Goal: Task Accomplishment & Management: Use online tool/utility

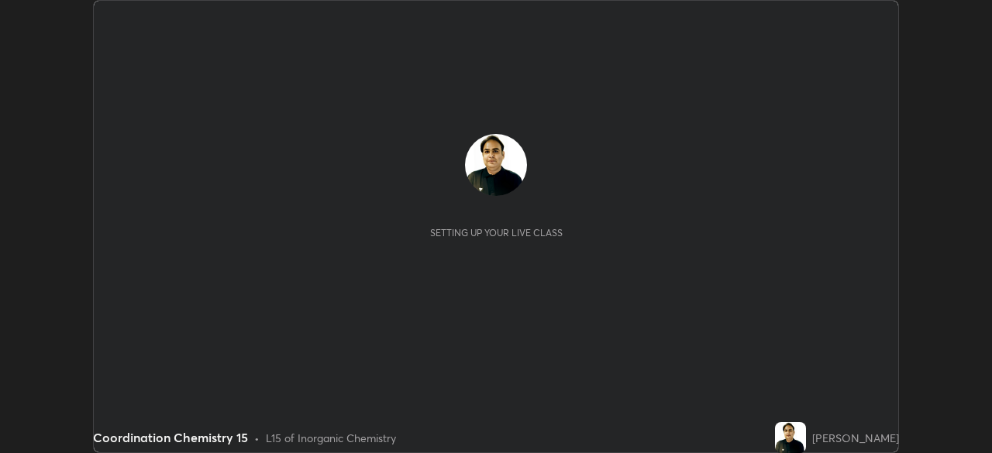
scroll to position [453, 992]
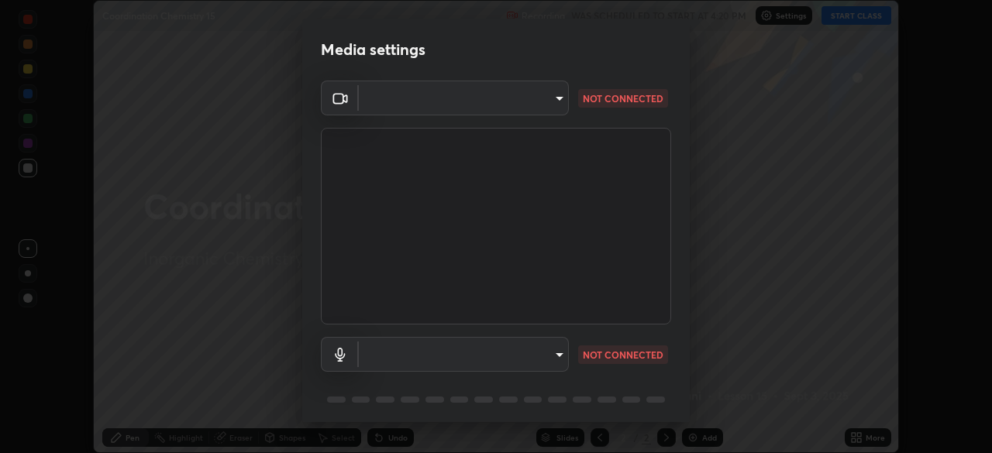
type input "495e9aafafa99ab02b2630cd73316b4ffac4e6b0a44c495734db4bb24564e739"
type input "default"
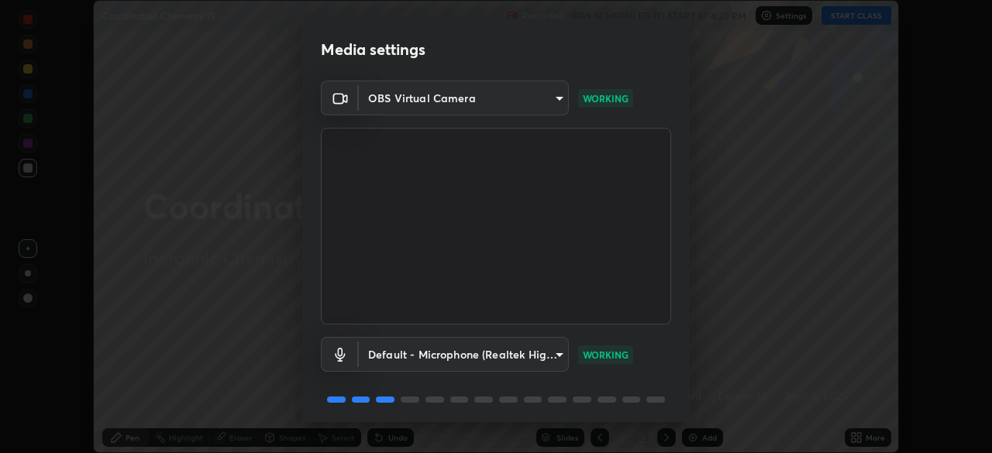
scroll to position [55, 0]
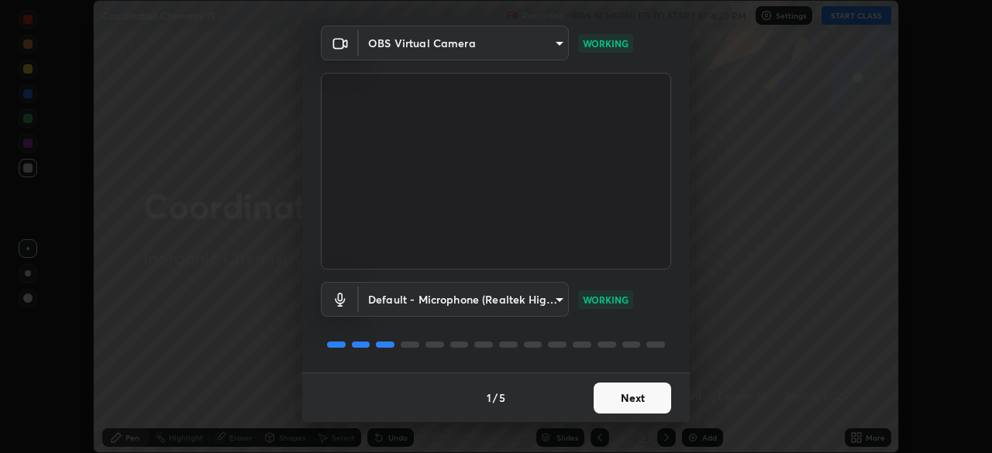
click at [635, 393] on button "Next" at bounding box center [631, 398] width 77 height 31
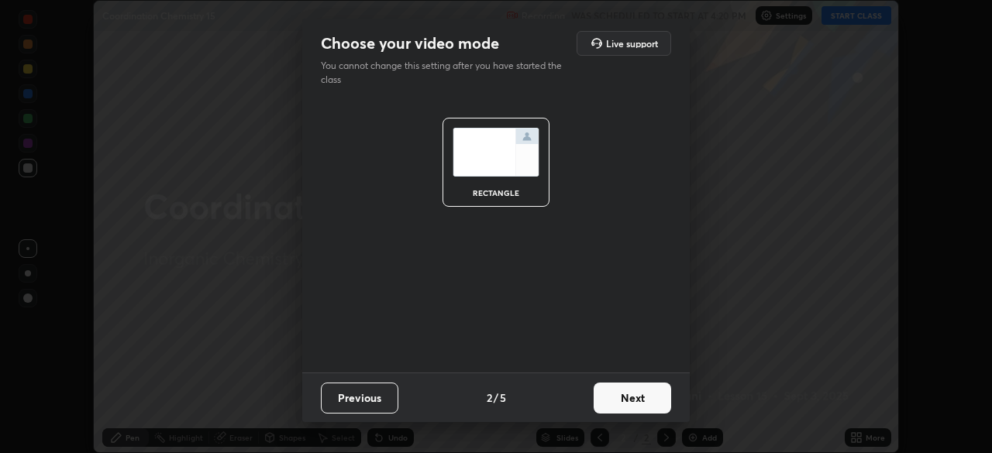
click at [650, 394] on button "Next" at bounding box center [631, 398] width 77 height 31
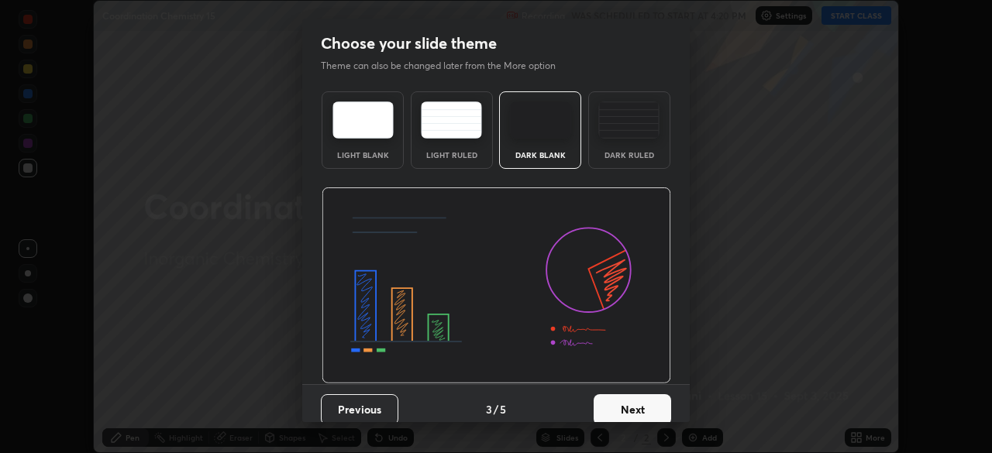
click at [659, 407] on button "Next" at bounding box center [631, 409] width 77 height 31
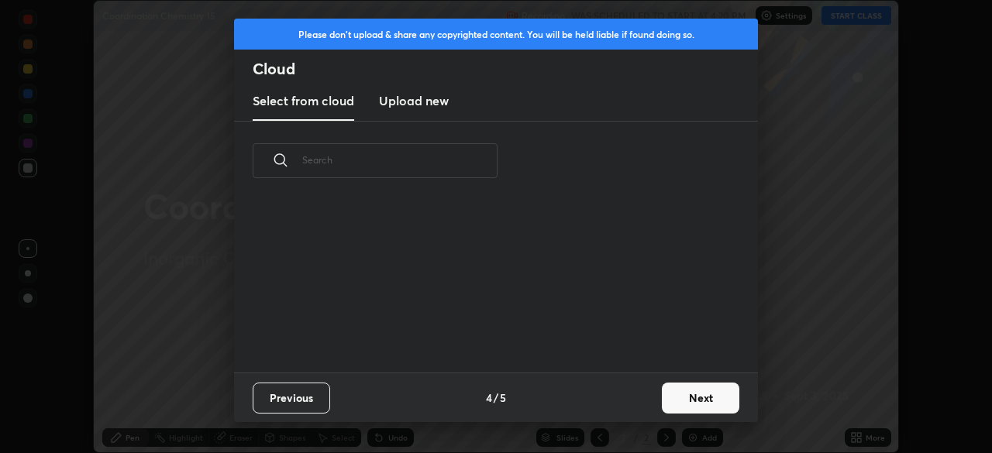
click at [691, 398] on button "Next" at bounding box center [700, 398] width 77 height 31
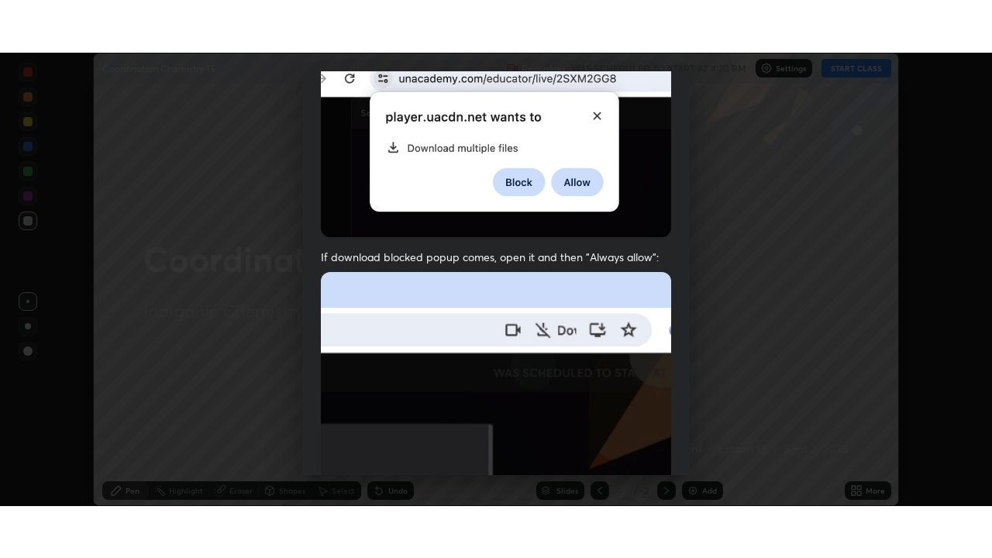
scroll to position [371, 0]
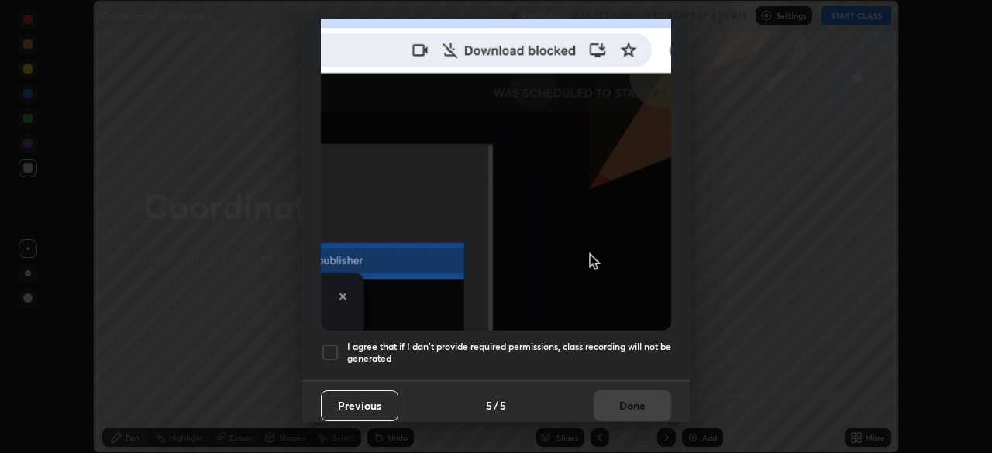
click at [332, 343] on div at bounding box center [330, 352] width 19 height 19
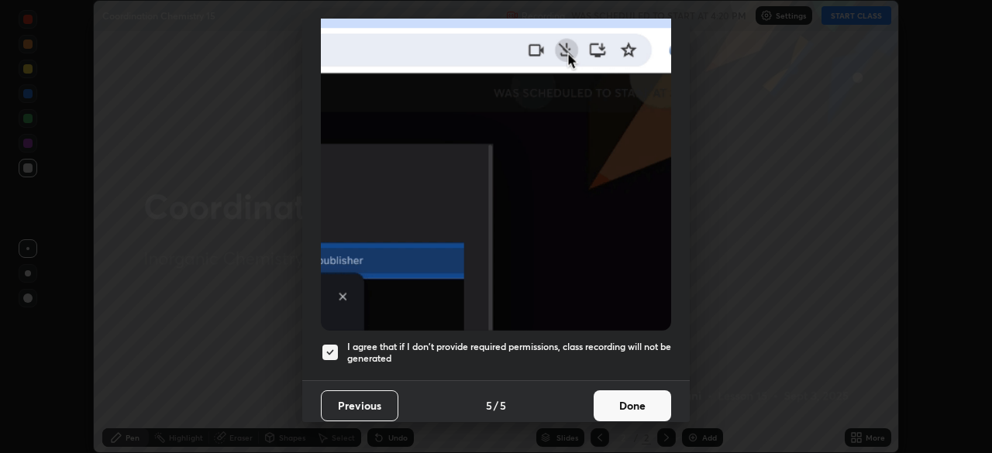
click at [650, 401] on button "Done" at bounding box center [631, 405] width 77 height 31
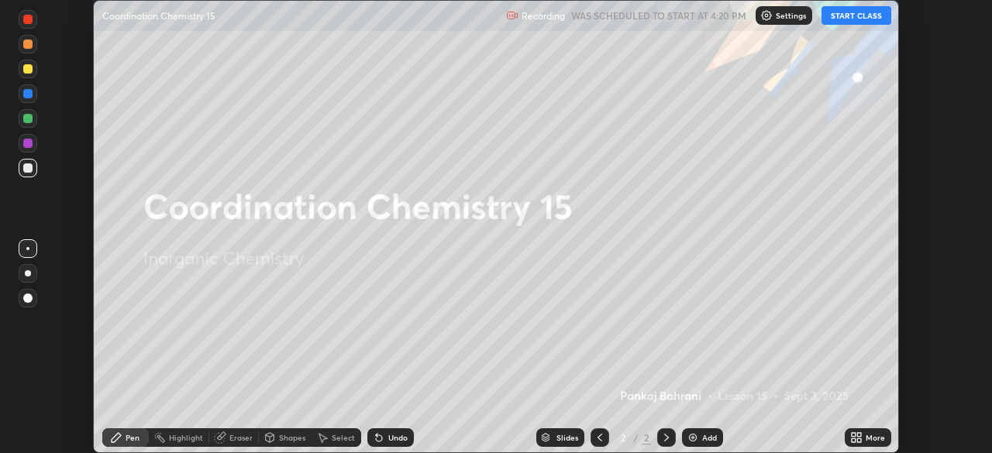
click at [872, 440] on div "More" at bounding box center [874, 438] width 19 height 8
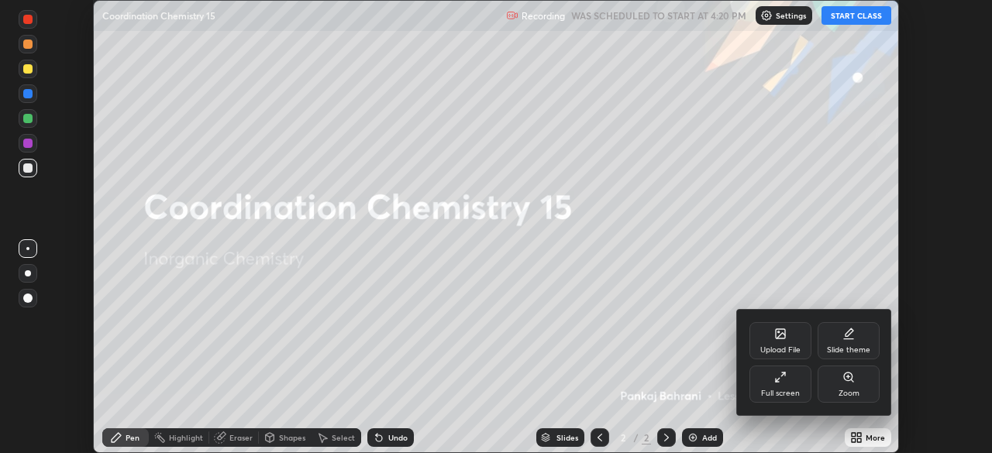
click at [786, 384] on div "Full screen" at bounding box center [780, 384] width 62 height 37
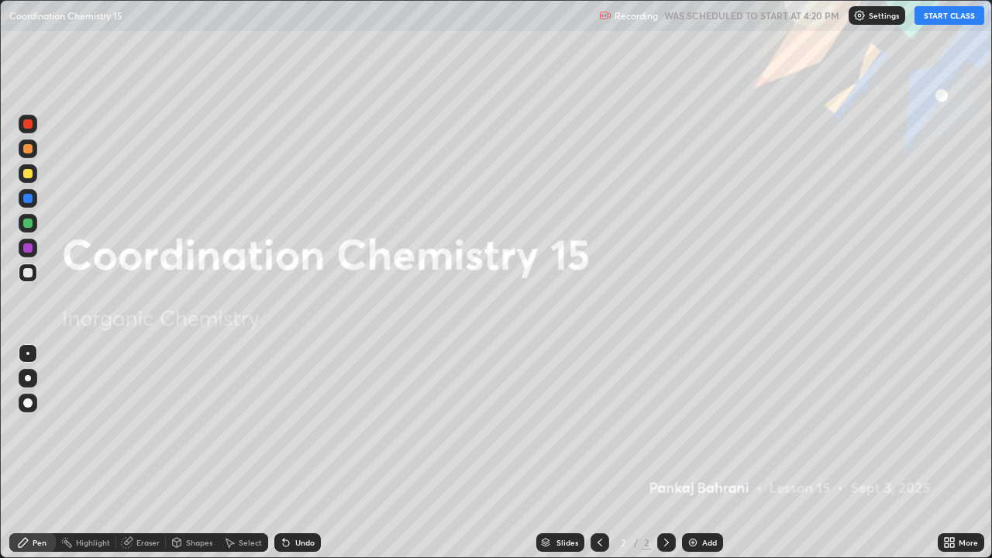
scroll to position [558, 992]
click at [958, 21] on button "START CLASS" at bounding box center [949, 15] width 70 height 19
click at [702, 452] on div "Add" at bounding box center [709, 542] width 15 height 8
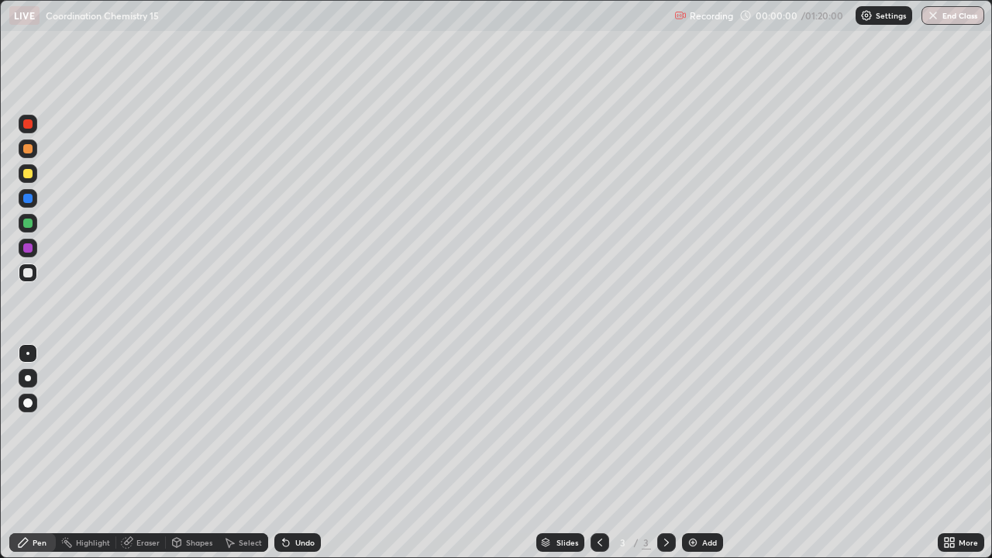
click at [926, 452] on div "Slides 3 / 3 Add" at bounding box center [629, 542] width 617 height 31
click at [951, 452] on icon at bounding box center [952, 540] width 4 height 4
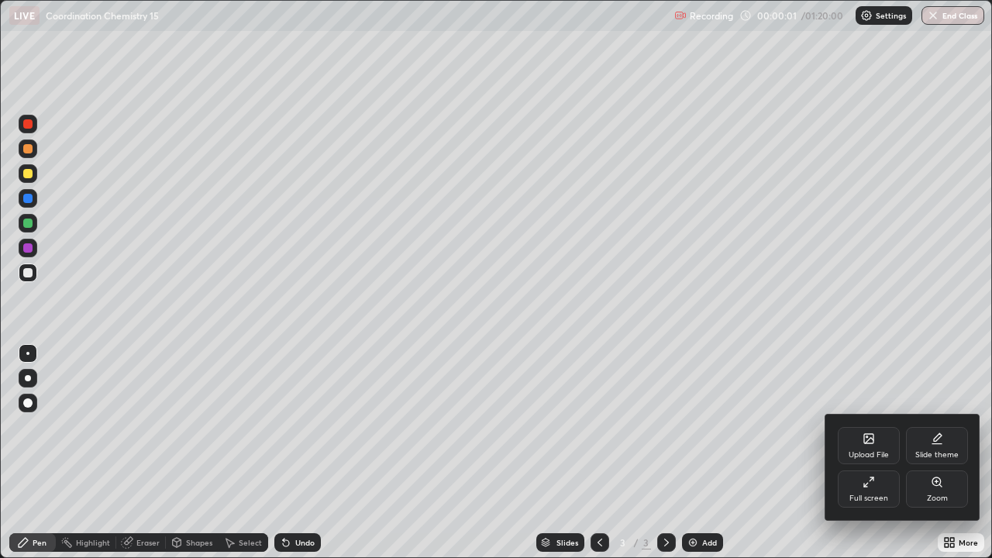
click at [938, 448] on div "Slide theme" at bounding box center [937, 445] width 62 height 37
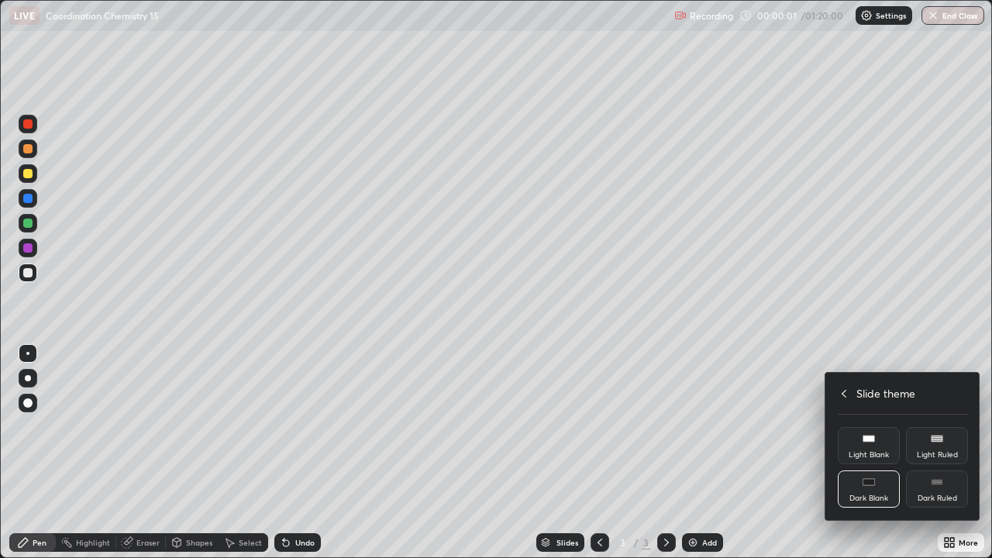
click at [944, 452] on div "Dark Ruled" at bounding box center [937, 498] width 40 height 8
click at [852, 393] on div "Slide theme" at bounding box center [903, 393] width 130 height 16
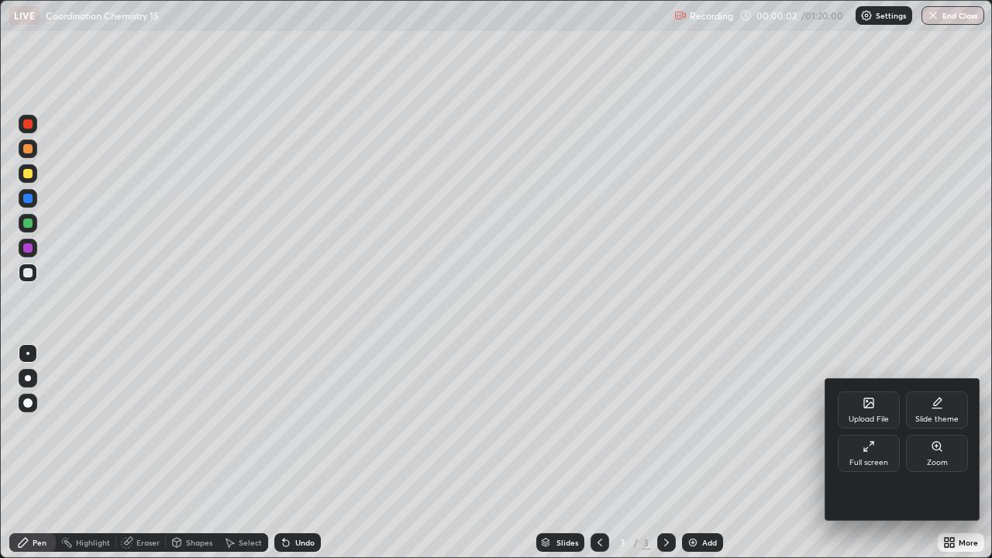
click at [865, 330] on div at bounding box center [496, 279] width 992 height 558
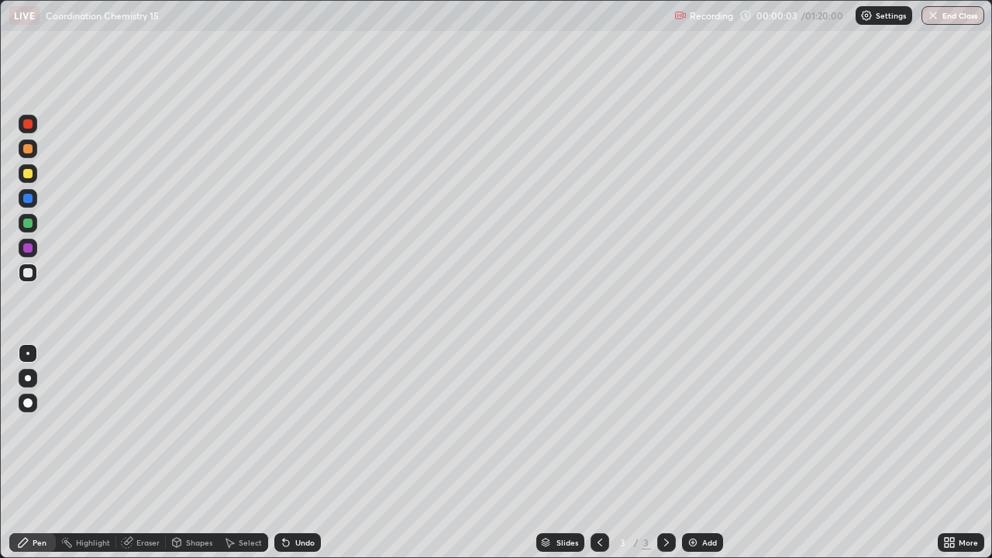
click at [707, 452] on div "Add" at bounding box center [709, 542] width 15 height 8
click at [33, 273] on div at bounding box center [28, 272] width 19 height 19
click at [301, 452] on div "Undo" at bounding box center [304, 542] width 19 height 8
click at [298, 452] on div "Undo" at bounding box center [297, 542] width 46 height 19
click at [296, 452] on div "Undo" at bounding box center [304, 542] width 19 height 8
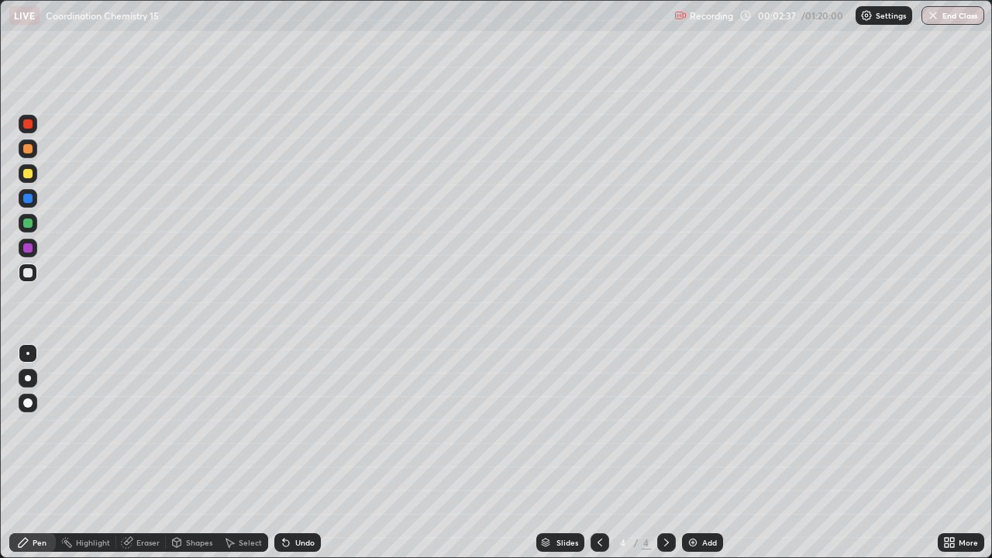
click at [961, 452] on div "More" at bounding box center [967, 542] width 19 height 8
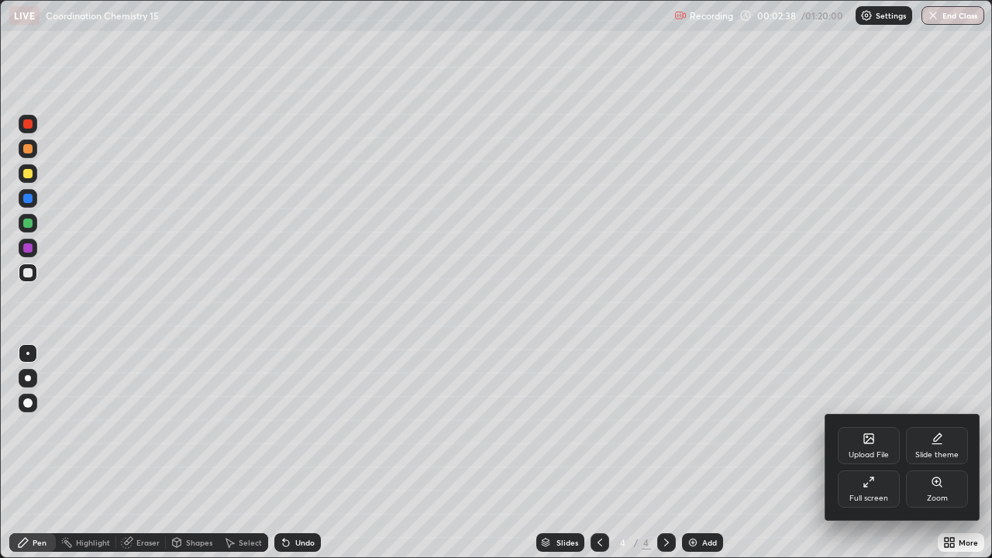
click at [965, 452] on div at bounding box center [496, 279] width 992 height 558
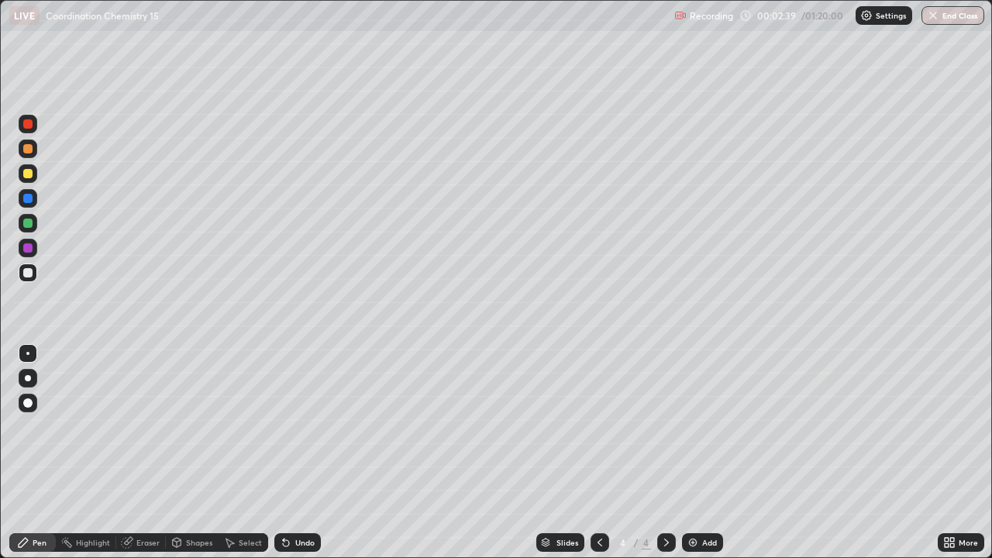
click at [965, 452] on div "More" at bounding box center [967, 542] width 19 height 8
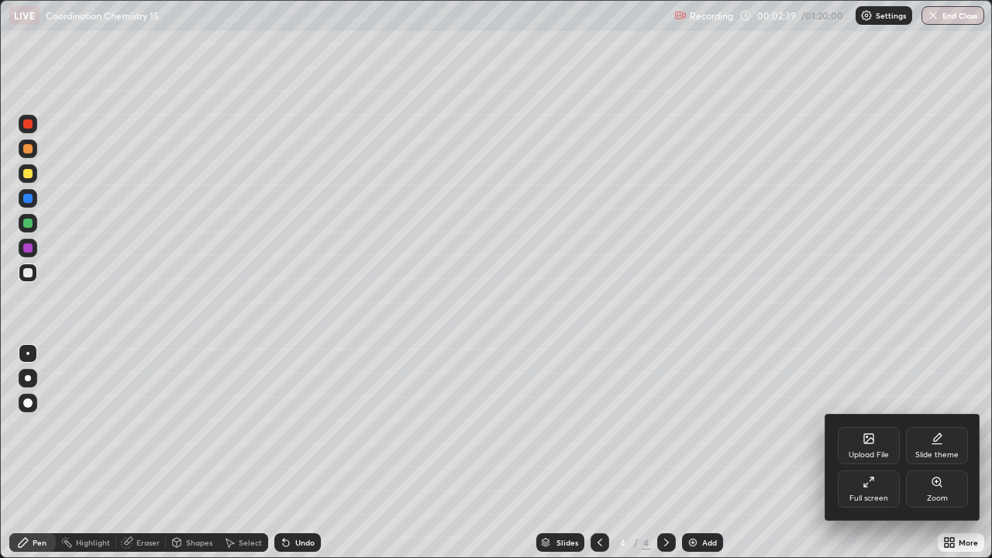
click at [881, 442] on div "Upload File" at bounding box center [869, 445] width 62 height 37
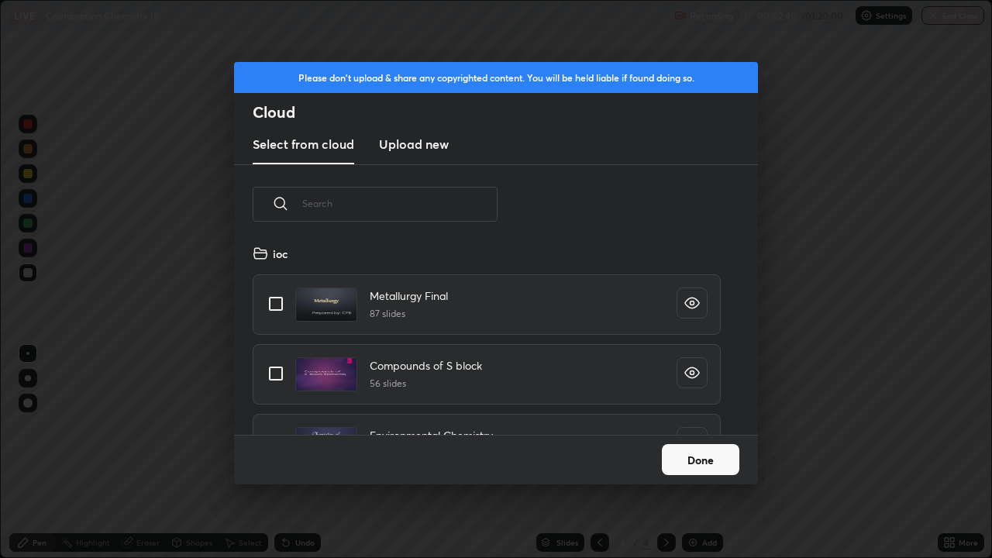
scroll to position [191, 497]
click at [481, 208] on input "text" at bounding box center [399, 203] width 195 height 66
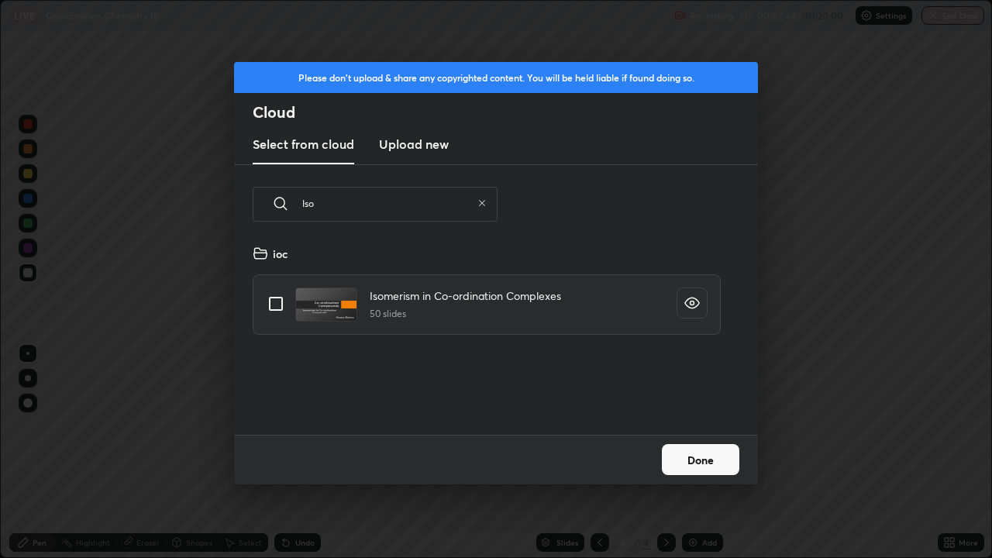
type input "Iso"
click at [279, 307] on input "grid" at bounding box center [276, 303] width 33 height 33
checkbox input "true"
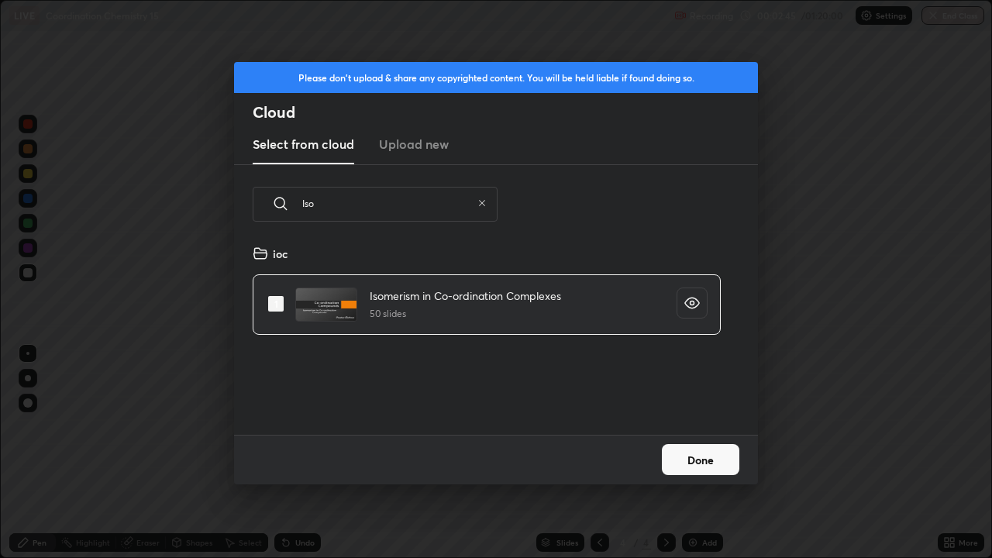
click at [718, 452] on button "Done" at bounding box center [700, 459] width 77 height 31
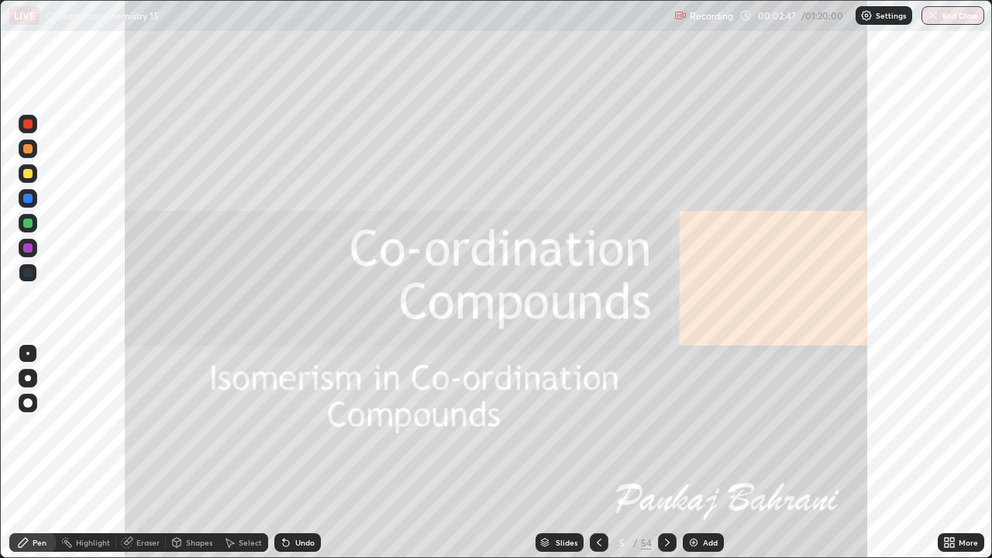
click at [566, 452] on div "Slides" at bounding box center [566, 542] width 22 height 8
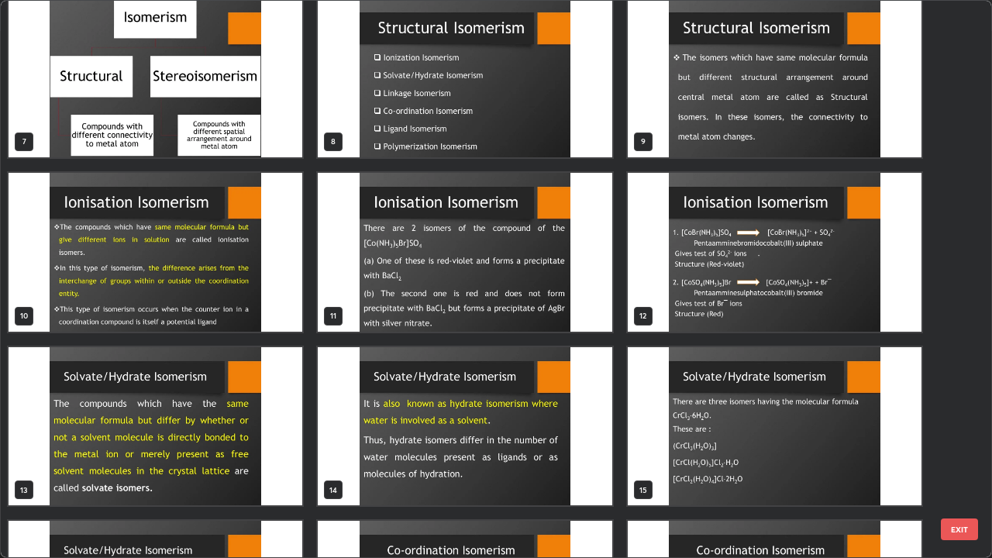
scroll to position [365, 0]
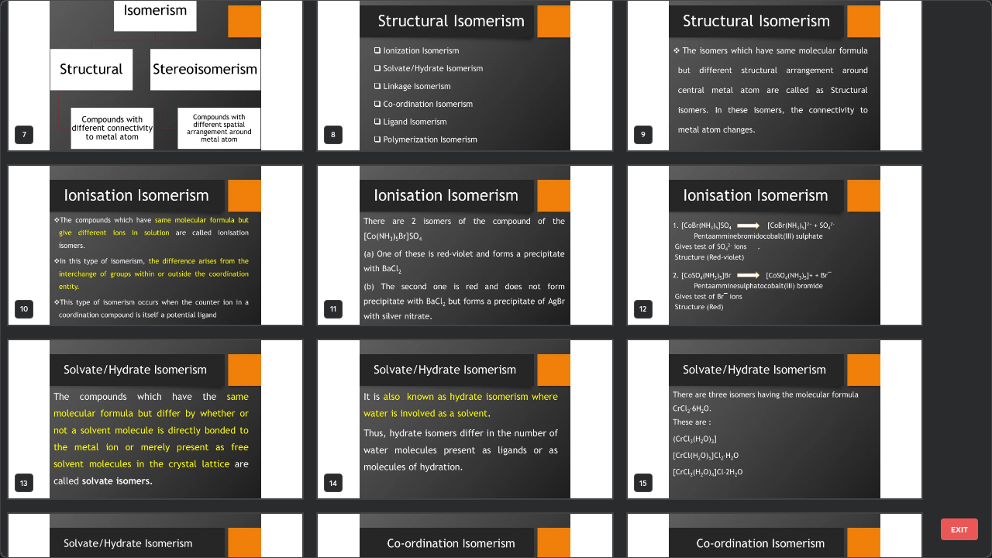
click at [236, 428] on img "grid" at bounding box center [156, 419] width 294 height 159
click at [236, 425] on img "grid" at bounding box center [156, 419] width 294 height 159
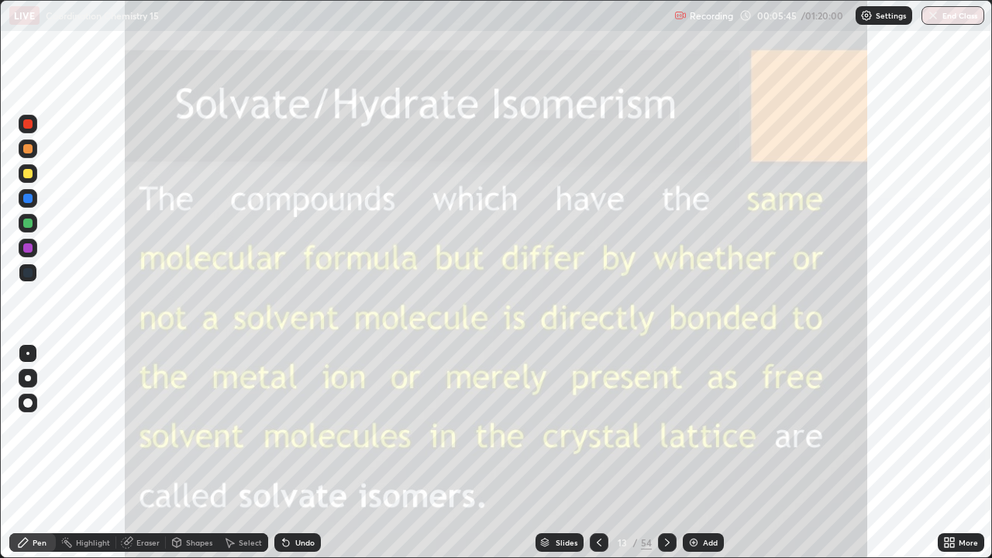
click at [665, 452] on icon at bounding box center [667, 542] width 12 height 12
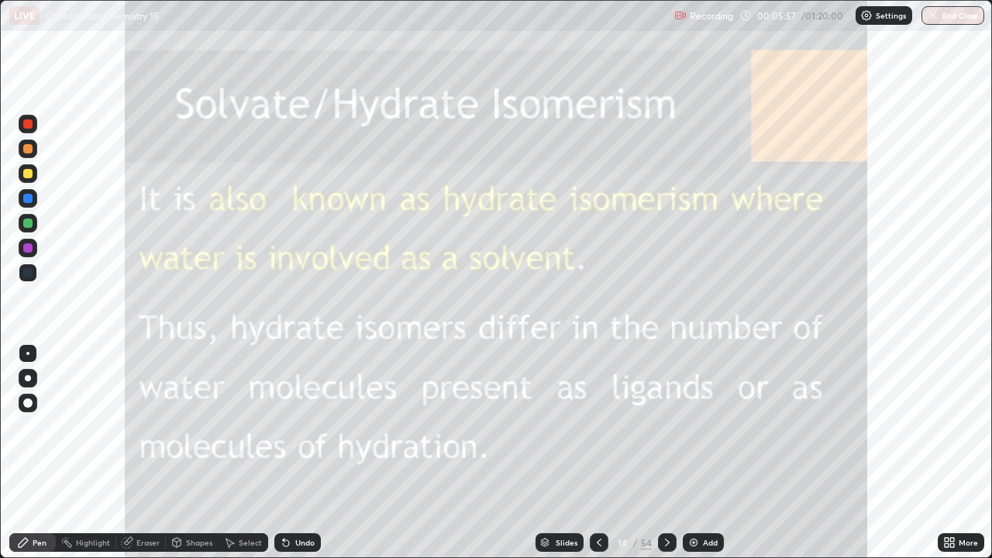
click at [599, 452] on icon at bounding box center [599, 542] width 12 height 12
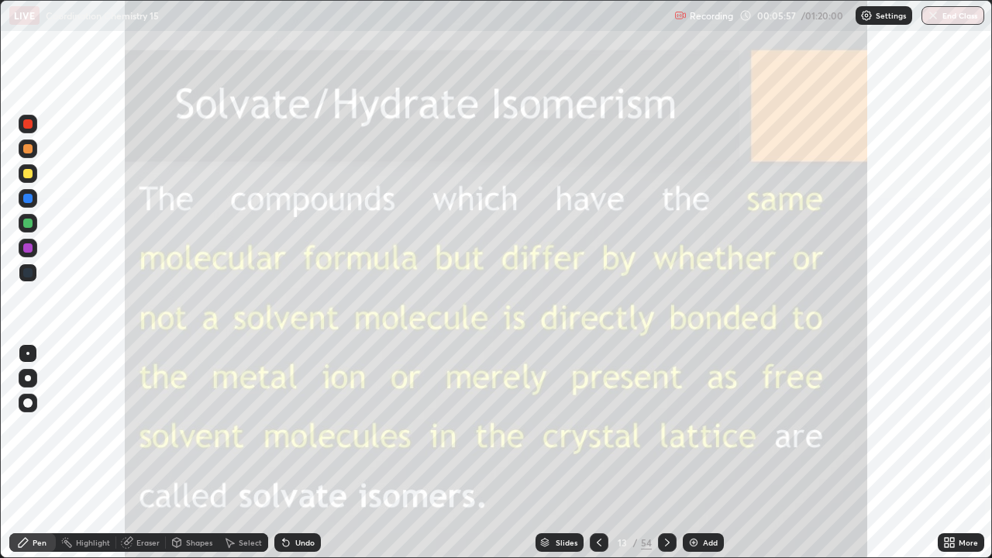
click at [597, 452] on icon at bounding box center [599, 542] width 12 height 12
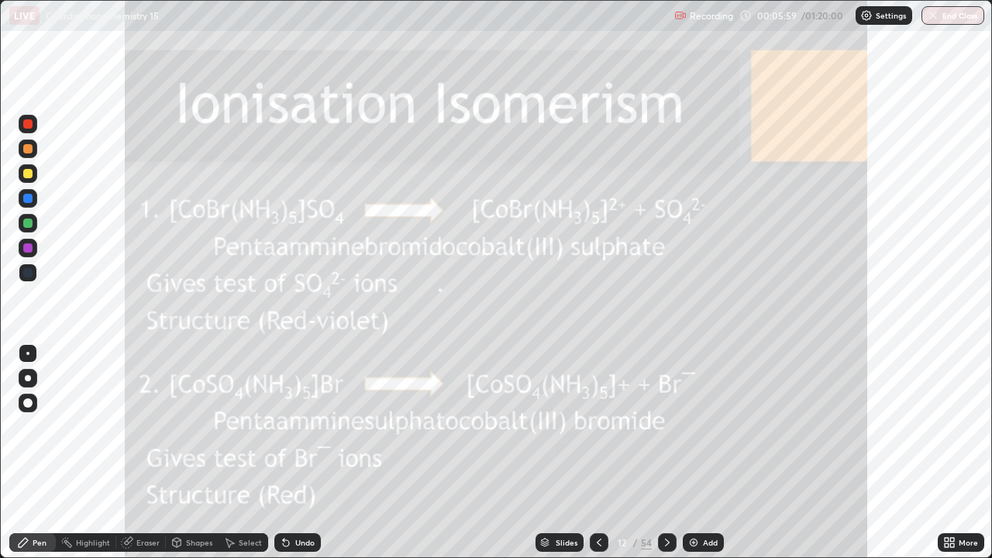
click at [944, 452] on icon at bounding box center [946, 545] width 4 height 4
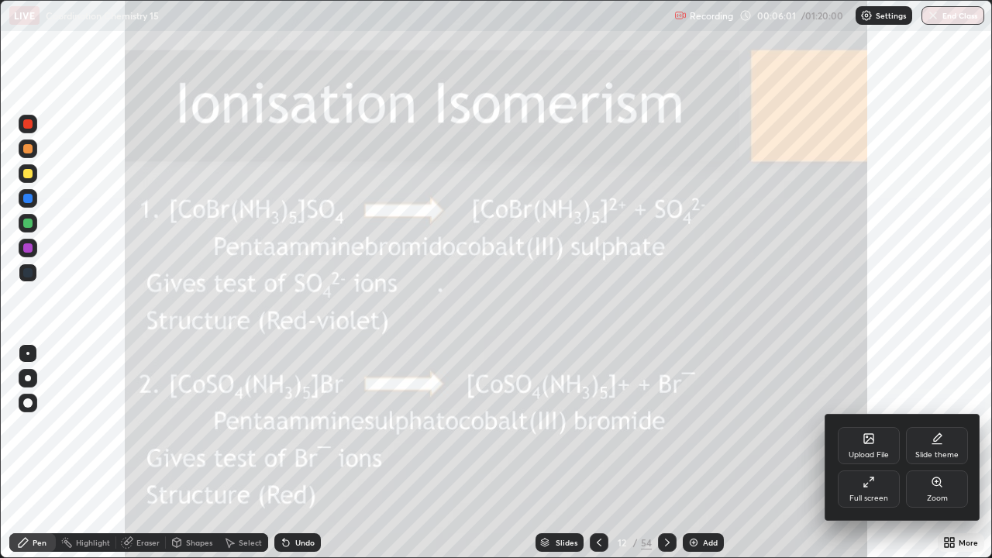
click at [782, 452] on div at bounding box center [496, 279] width 992 height 558
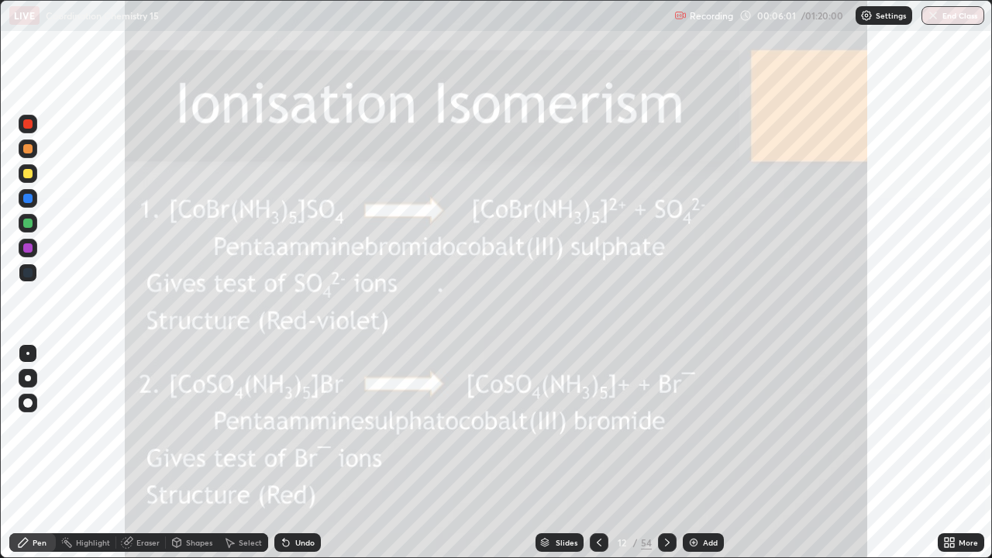
click at [570, 452] on div "Slides" at bounding box center [566, 542] width 22 height 8
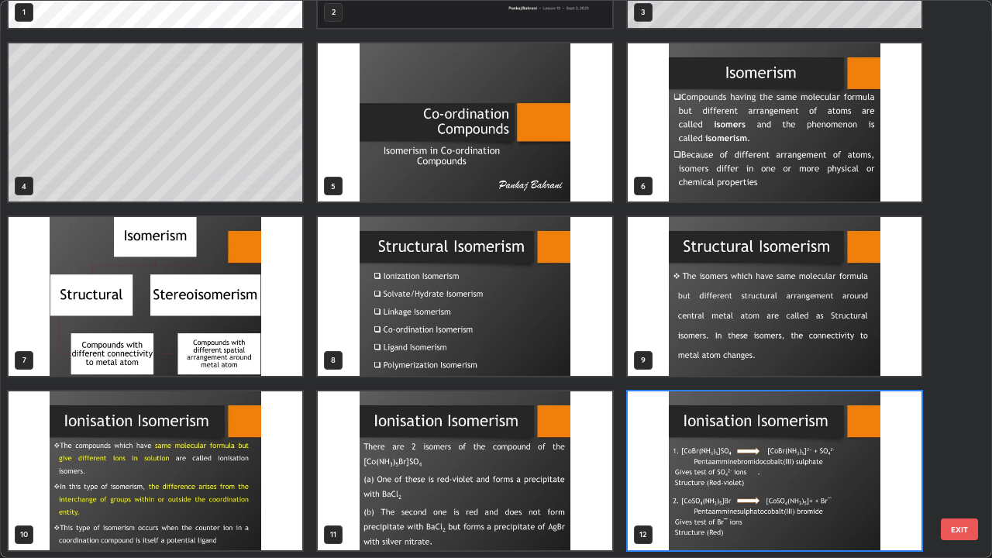
scroll to position [0, 0]
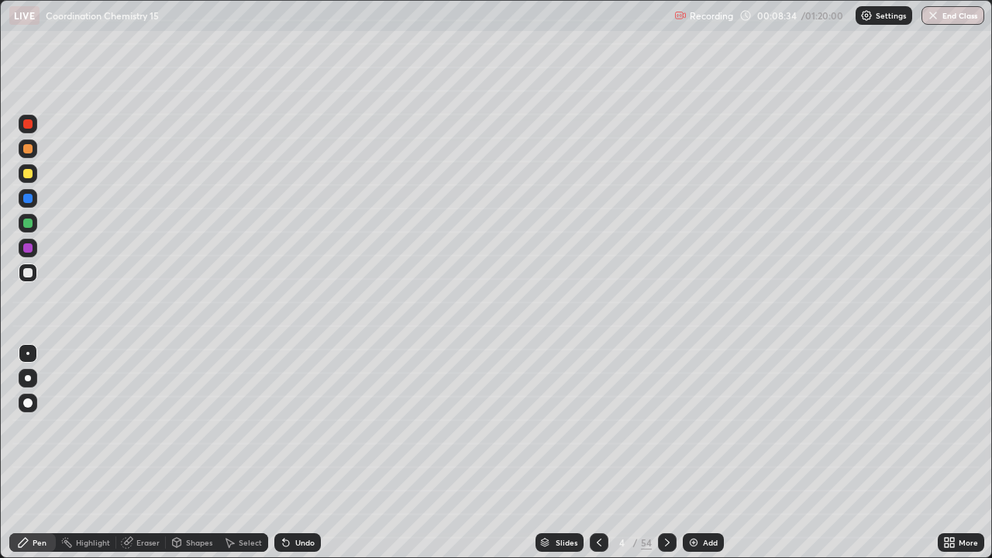
click at [581, 452] on div "Slides" at bounding box center [559, 542] width 48 height 19
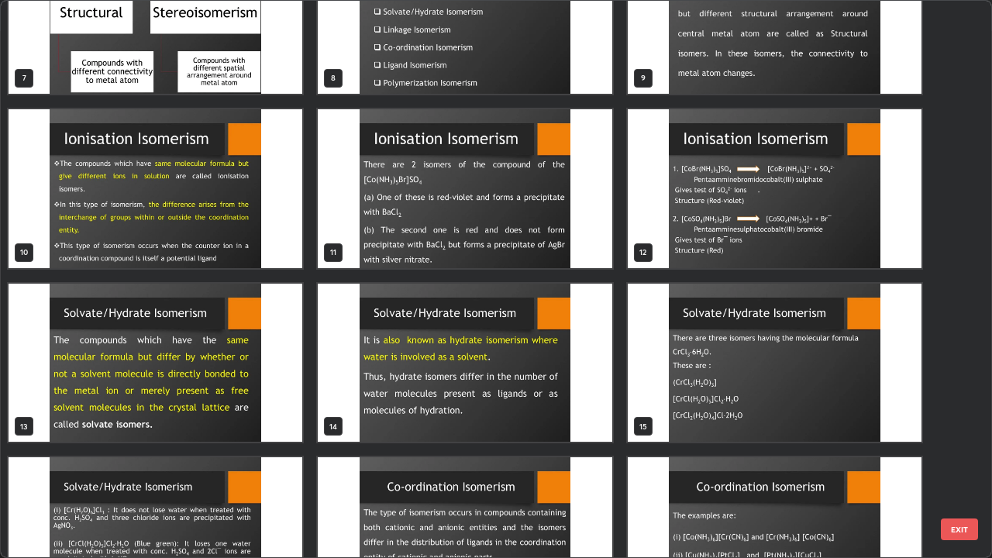
scroll to position [425, 0]
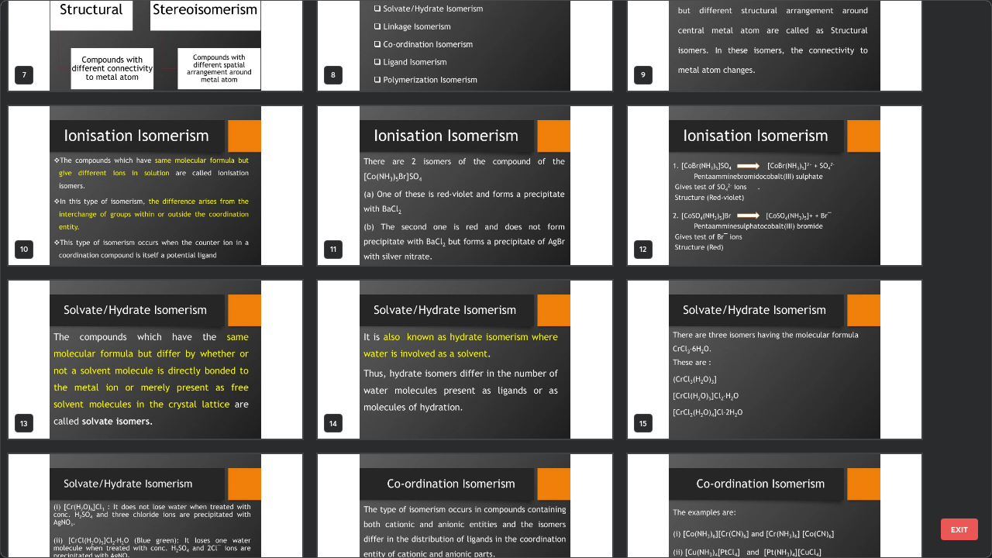
click at [273, 396] on img "grid" at bounding box center [156, 359] width 294 height 159
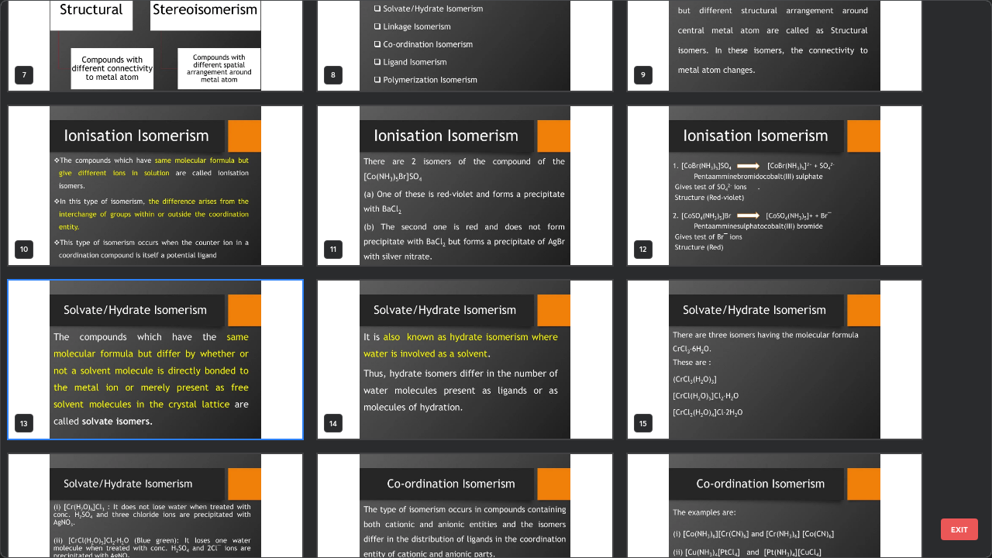
click at [271, 401] on img "grid" at bounding box center [156, 359] width 294 height 159
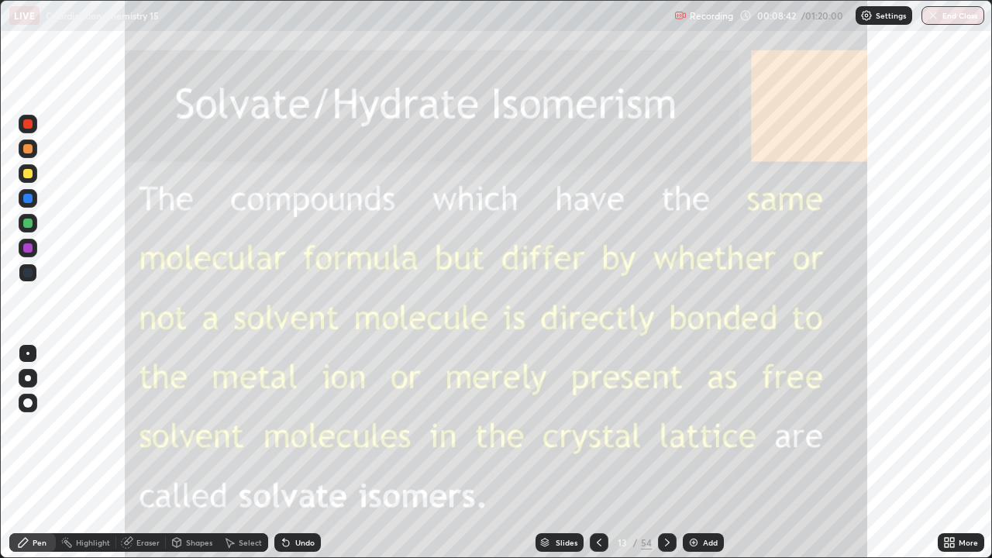
click at [667, 452] on icon at bounding box center [667, 542] width 12 height 12
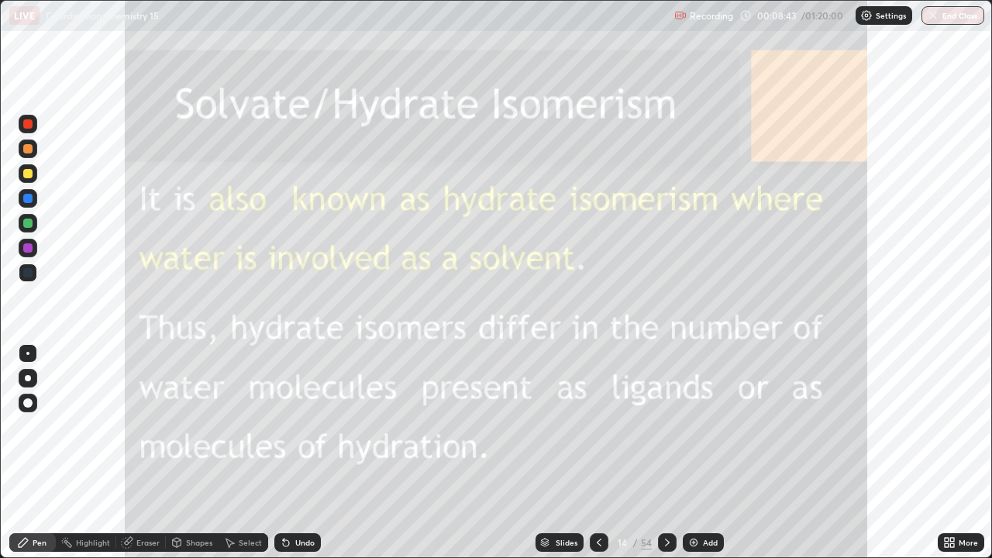
click at [665, 452] on icon at bounding box center [667, 542] width 12 height 12
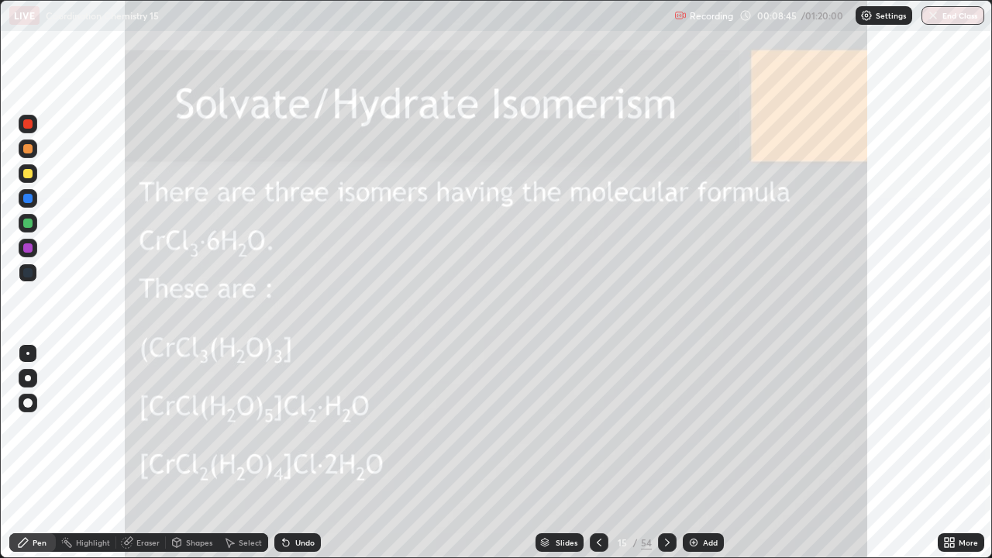
click at [553, 452] on div "Slides" at bounding box center [559, 542] width 48 height 19
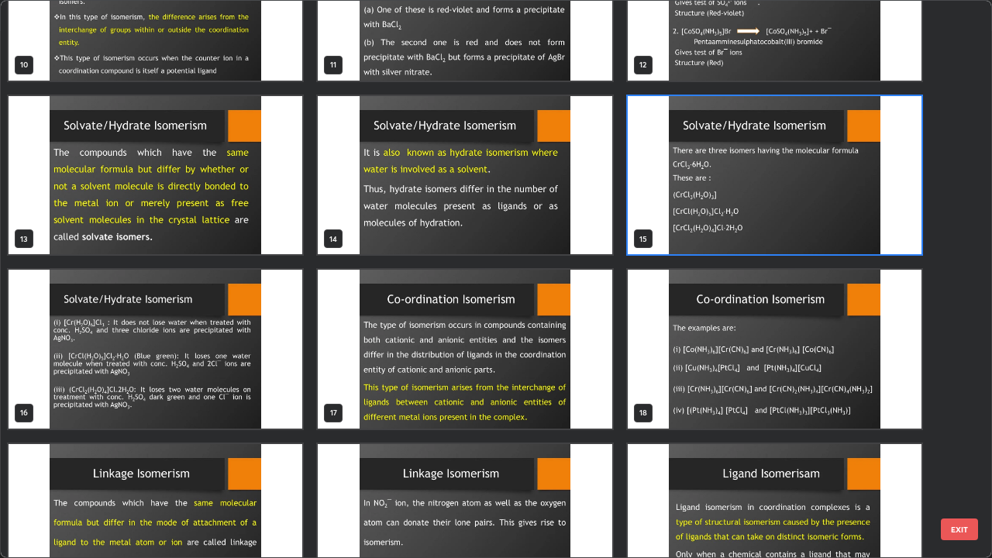
scroll to position [614, 0]
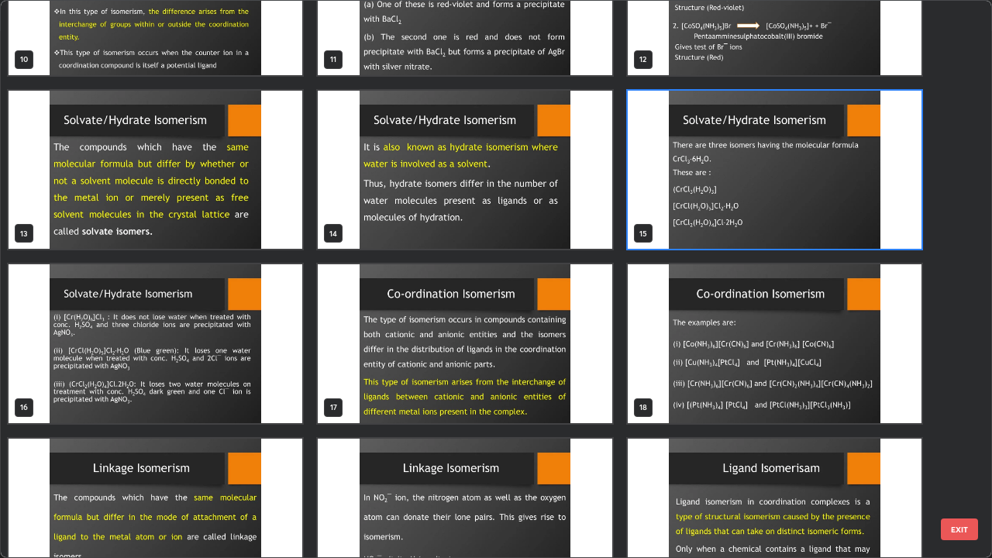
click at [269, 452] on img "grid" at bounding box center [156, 518] width 294 height 159
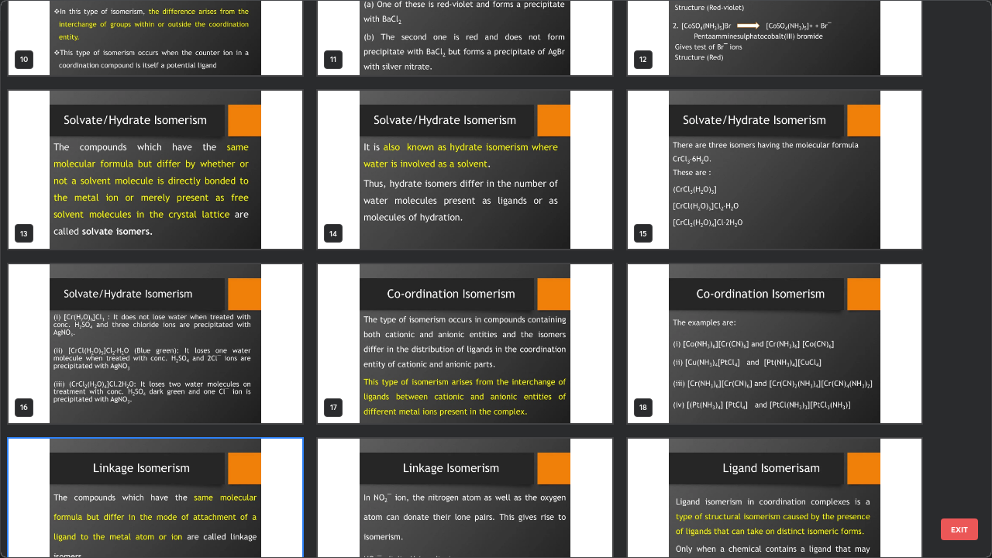
scroll to position [662, 0]
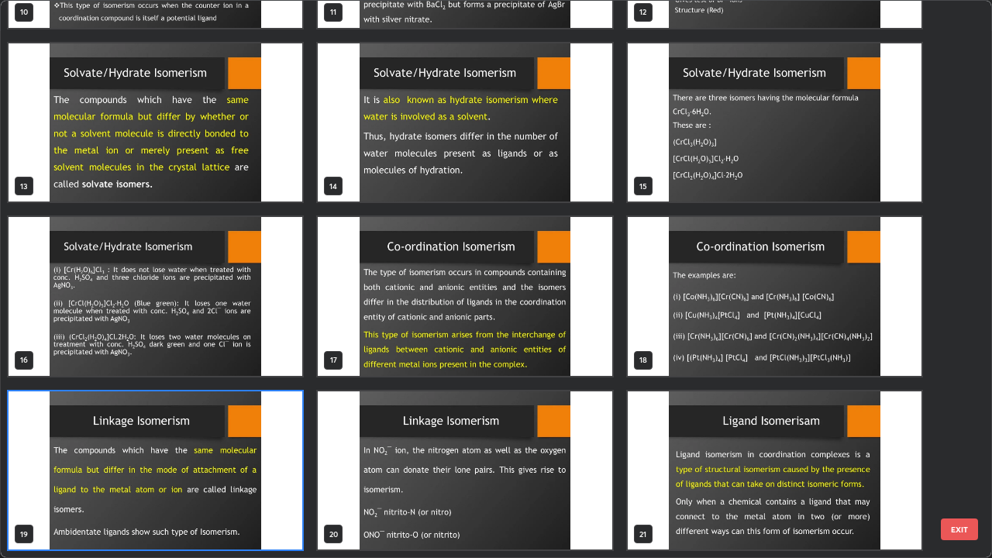
click at [265, 452] on div "7 8 9 10 11 12 13 14 15 16 17 18 19 20 21" at bounding box center [482, 279] width 963 height 556
click at [273, 452] on img "grid" at bounding box center [156, 470] width 294 height 159
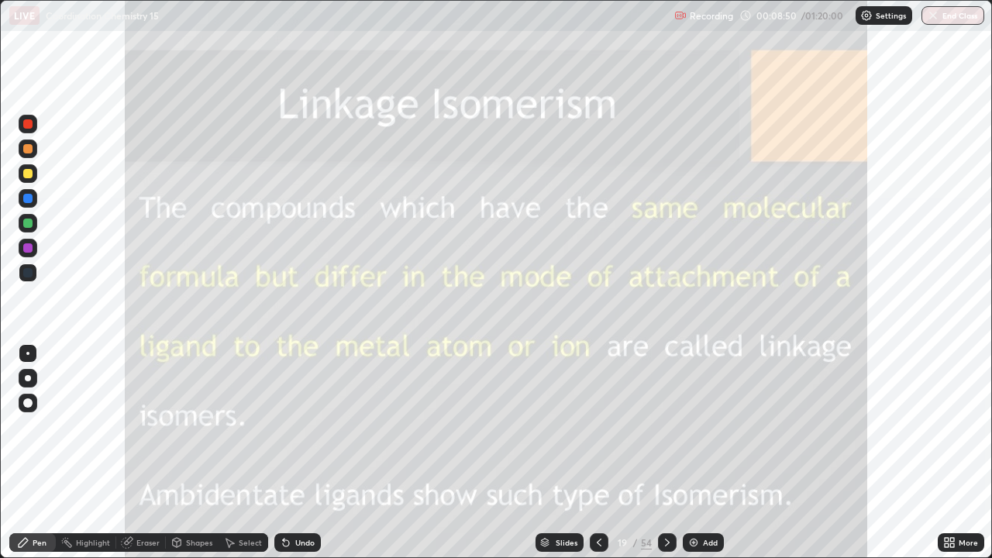
click at [276, 452] on img "grid" at bounding box center [156, 470] width 294 height 159
click at [699, 452] on div "Add" at bounding box center [703, 542] width 41 height 19
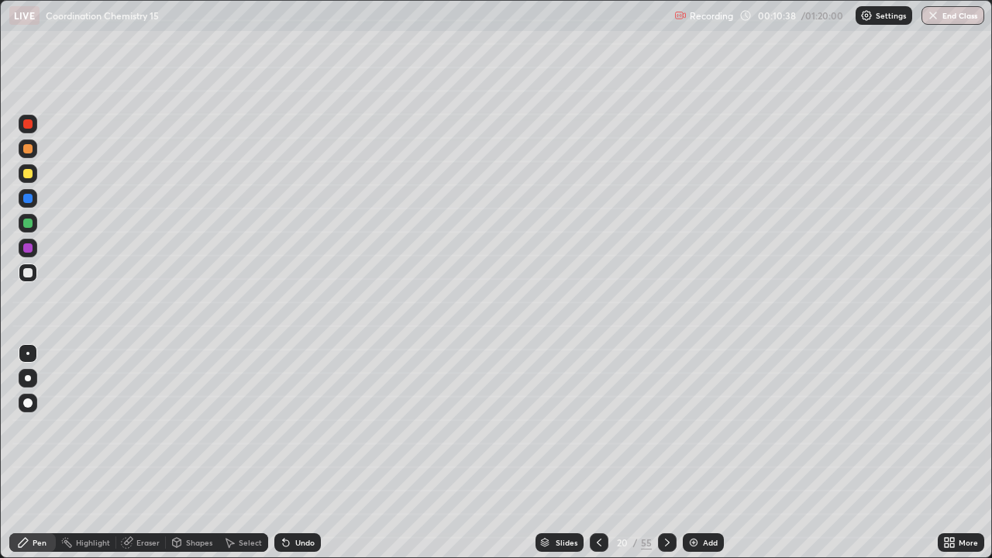
click at [665, 452] on icon at bounding box center [667, 542] width 12 height 12
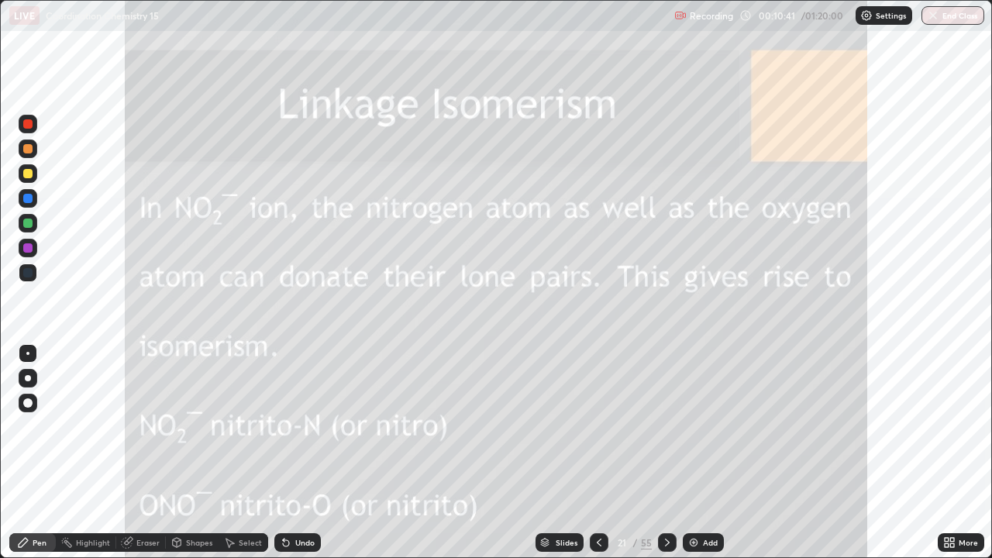
click at [590, 452] on div at bounding box center [599, 542] width 19 height 19
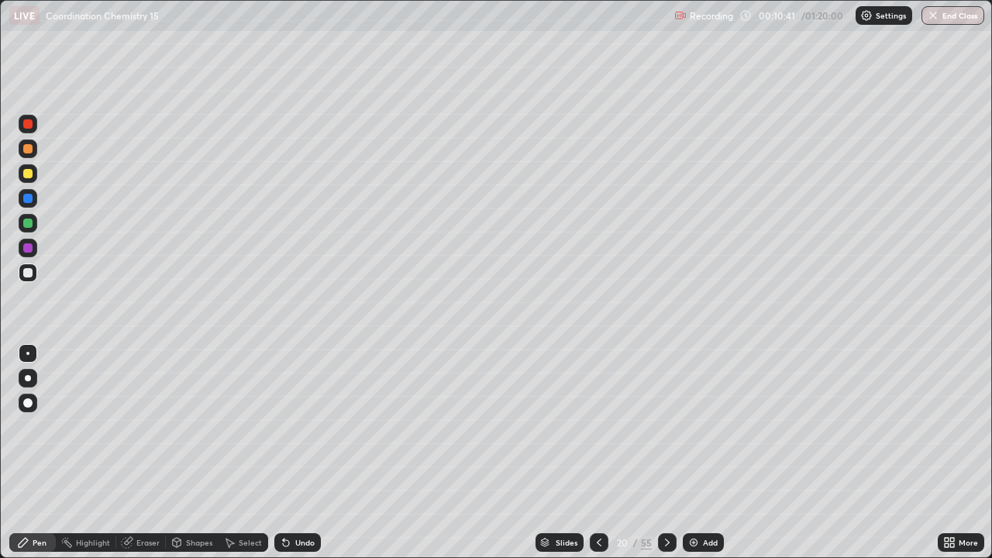
click at [597, 452] on icon at bounding box center [599, 542] width 12 height 12
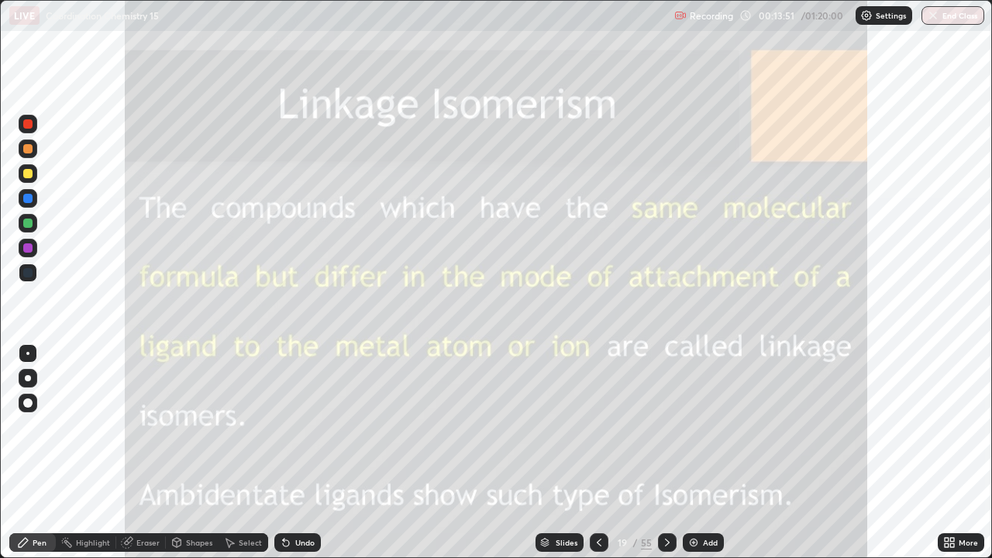
click at [597, 452] on icon at bounding box center [599, 542] width 12 height 12
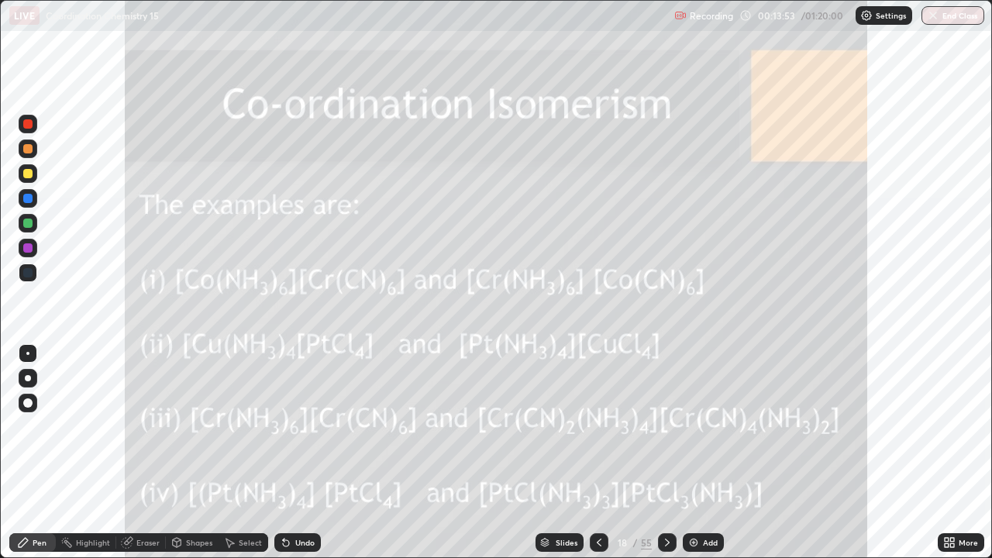
click at [596, 452] on icon at bounding box center [599, 542] width 12 height 12
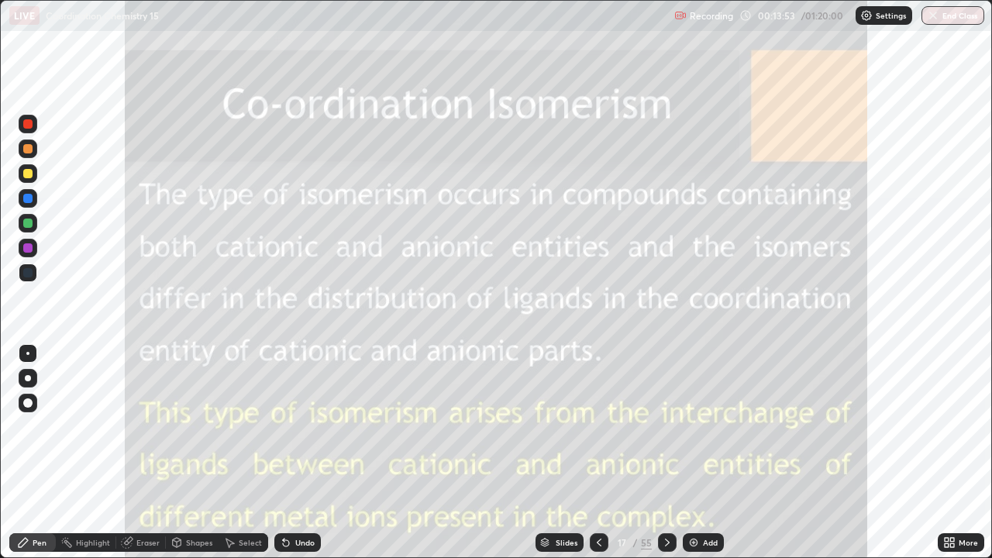
click at [597, 452] on icon at bounding box center [599, 542] width 12 height 12
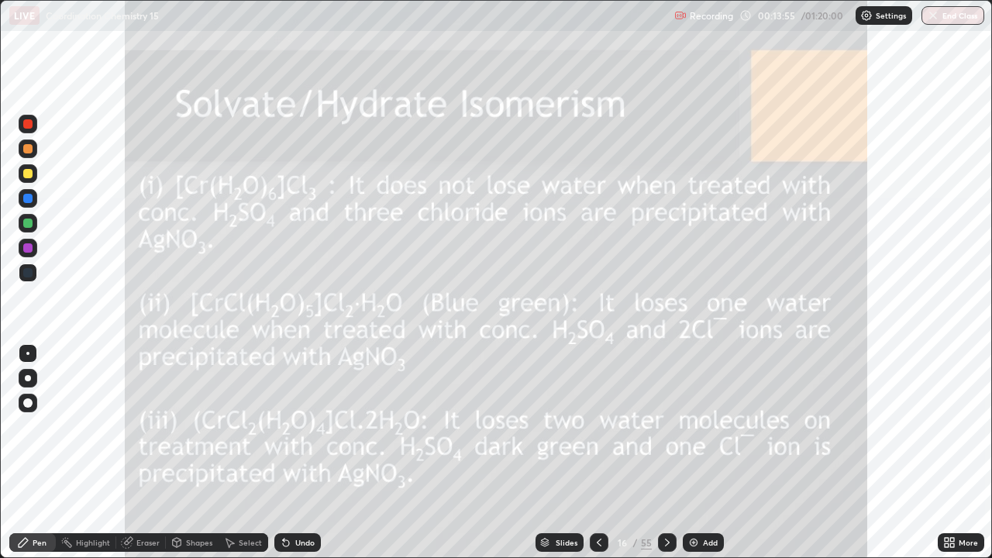
click at [603, 452] on icon at bounding box center [599, 542] width 12 height 12
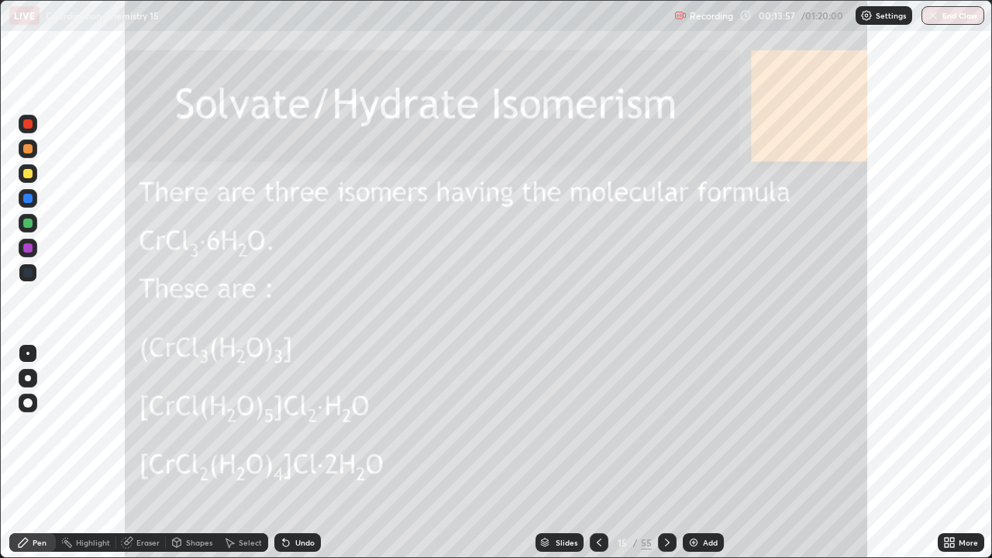
click at [575, 452] on div "Slides" at bounding box center [566, 542] width 22 height 8
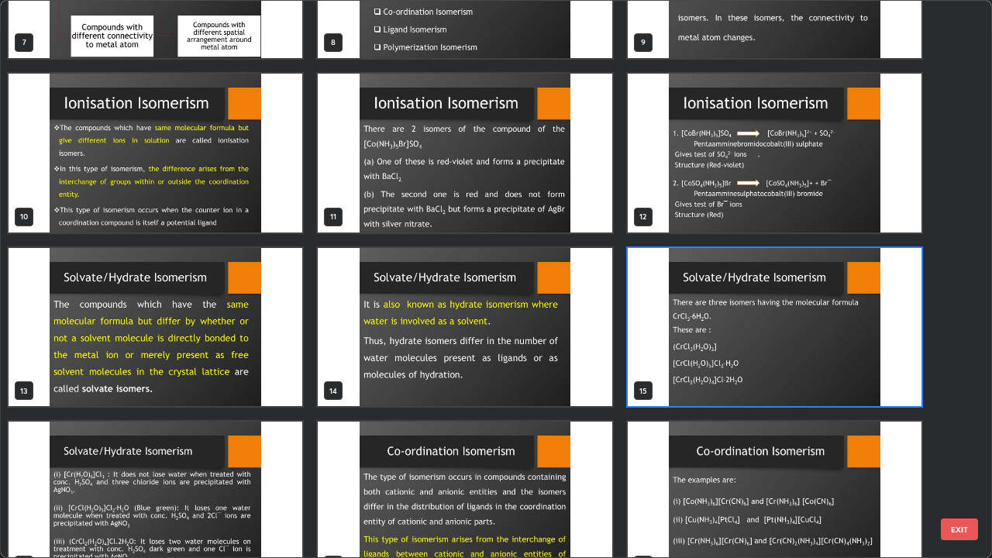
scroll to position [461, 0]
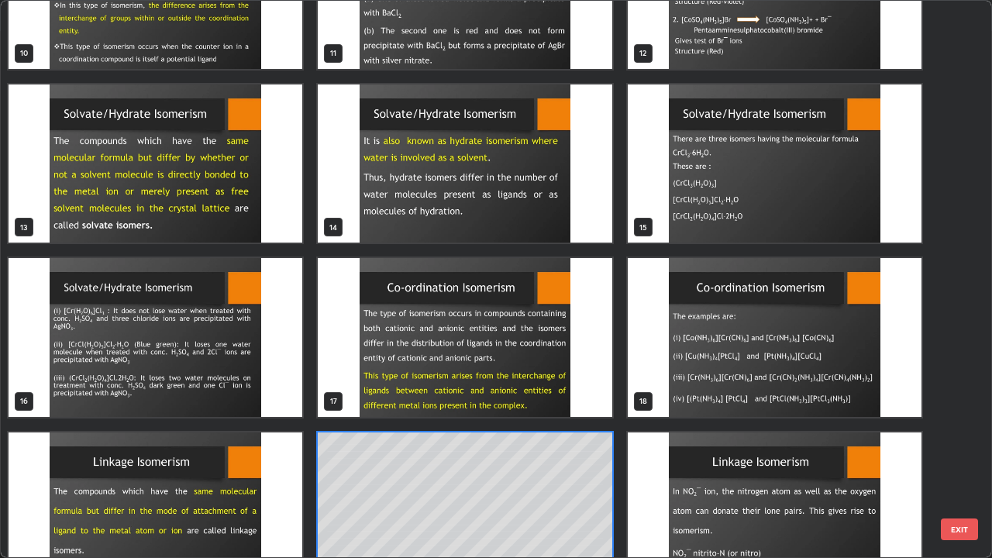
click at [586, 452] on div "7 8 9 10 11 12 13 14 15 16 17 18 19 20 21" at bounding box center [482, 279] width 963 height 556
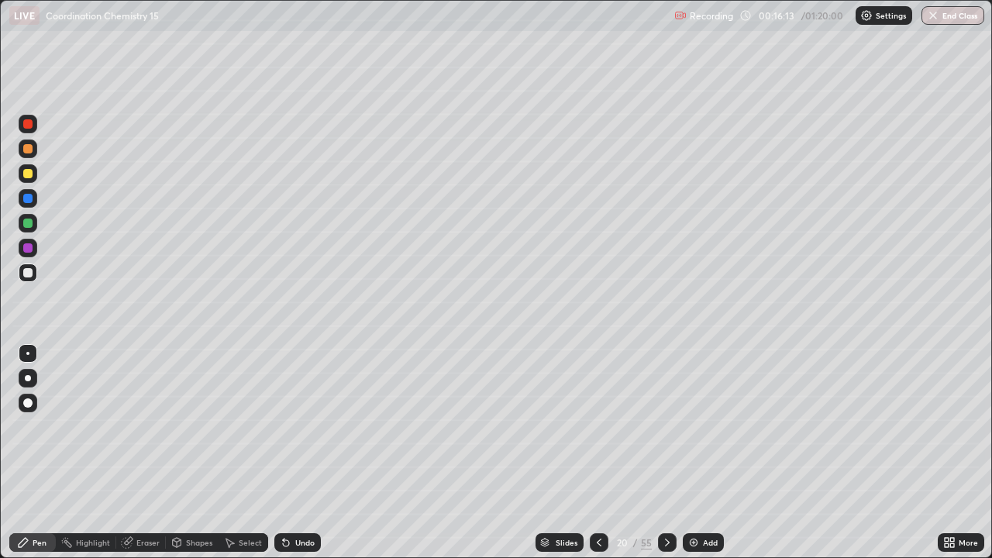
click at [551, 452] on div "Slides" at bounding box center [559, 542] width 48 height 19
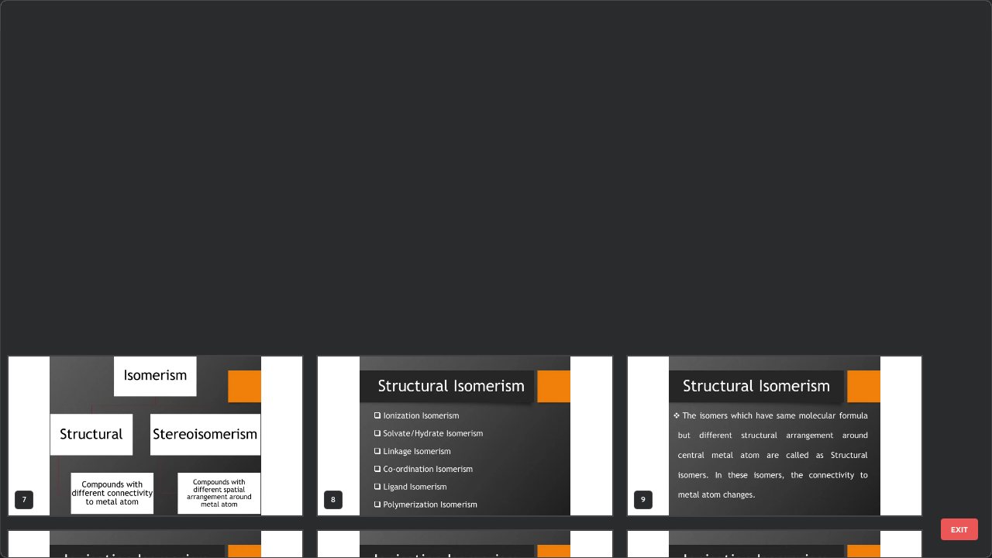
scroll to position [552, 982]
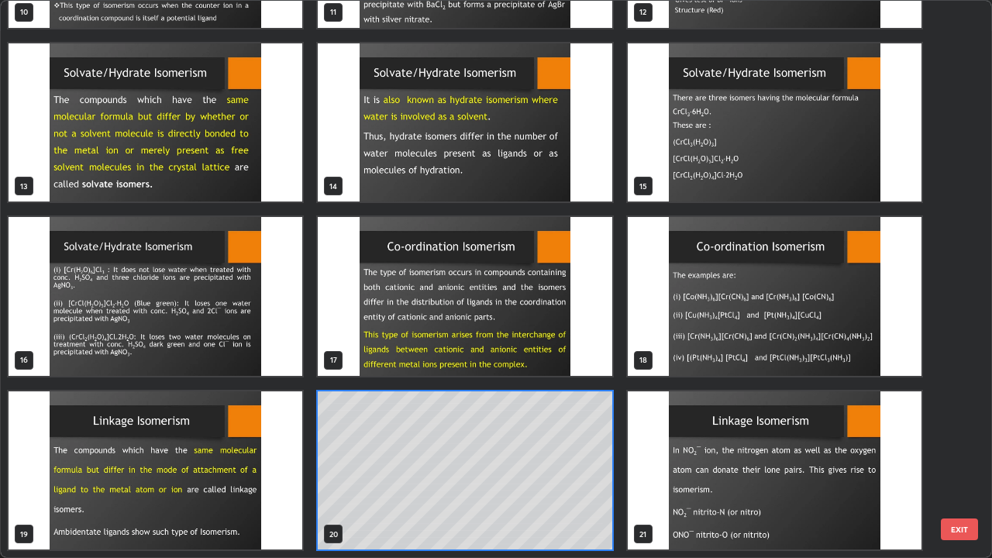
click at [393, 324] on img "grid" at bounding box center [465, 296] width 294 height 159
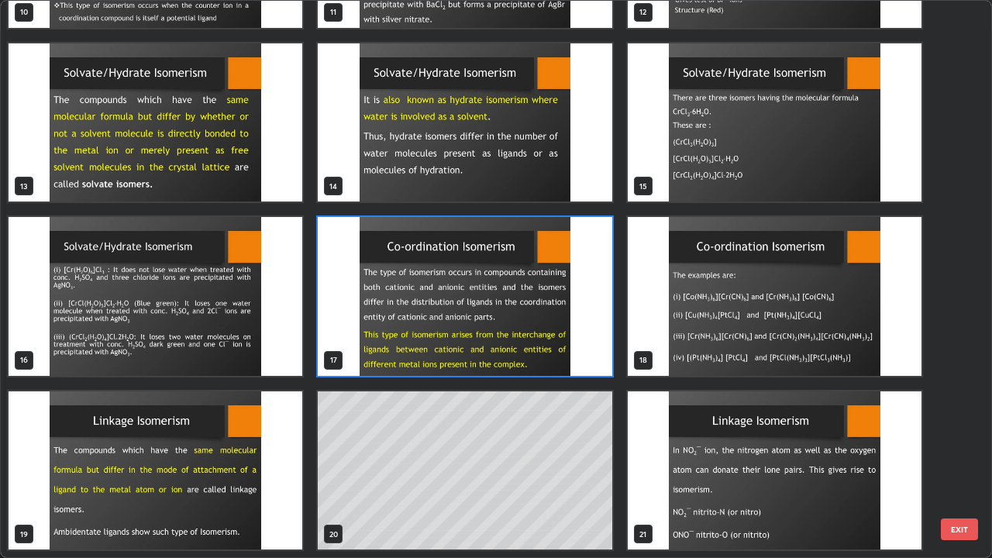
click at [394, 322] on img "grid" at bounding box center [465, 296] width 294 height 159
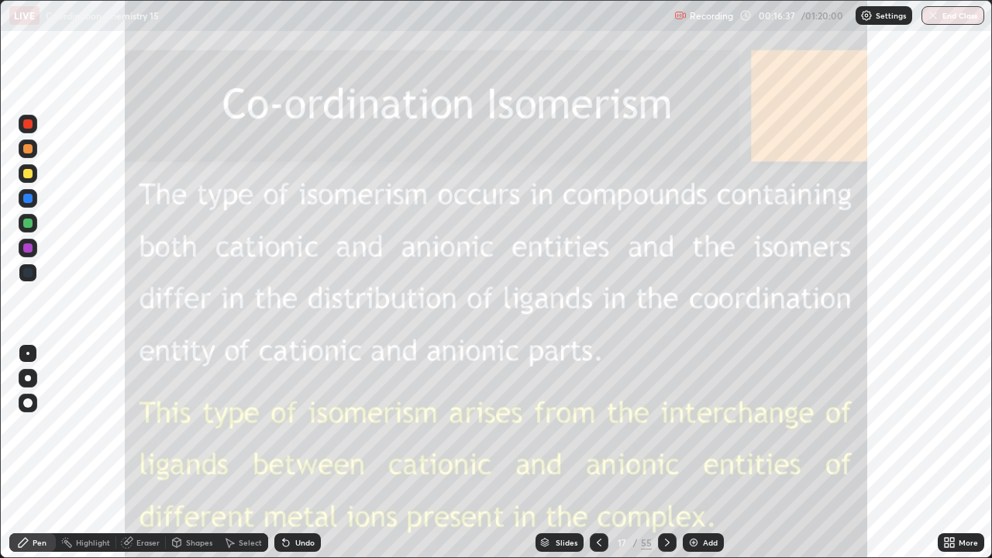
click at [704, 452] on div "Add" at bounding box center [710, 542] width 15 height 8
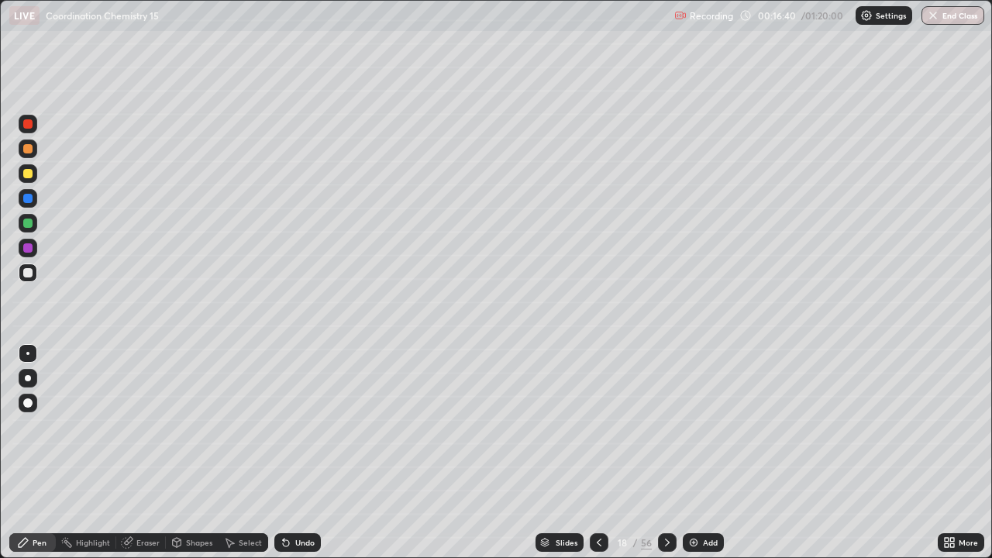
click at [36, 151] on div at bounding box center [28, 148] width 19 height 19
click at [35, 224] on div at bounding box center [28, 223] width 19 height 19
click at [313, 452] on div "Undo" at bounding box center [297, 542] width 46 height 19
click at [311, 452] on div "Undo" at bounding box center [297, 542] width 46 height 19
click at [305, 452] on div "Undo" at bounding box center [304, 542] width 19 height 8
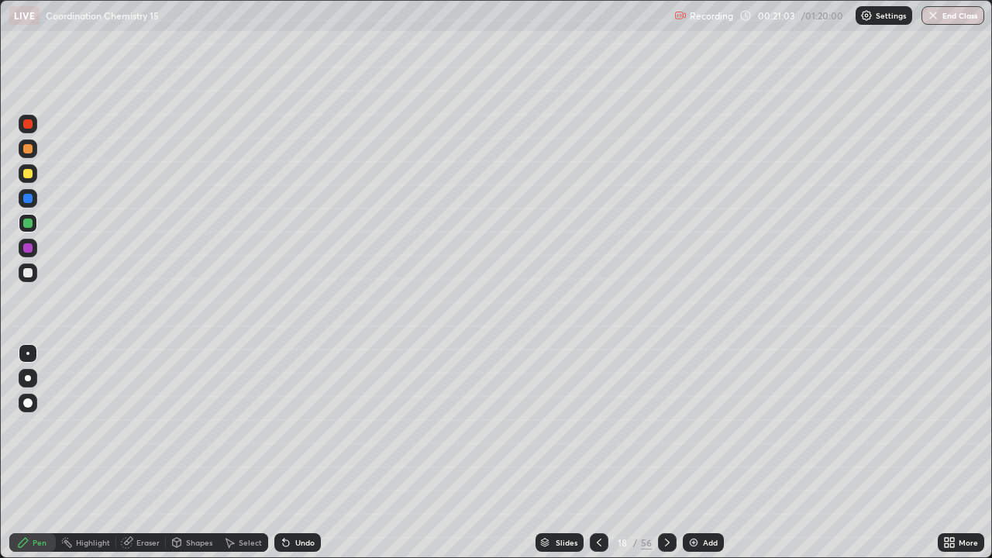
click at [302, 452] on div "Undo" at bounding box center [297, 542] width 46 height 19
click at [300, 452] on div "Undo" at bounding box center [297, 542] width 46 height 19
click at [301, 452] on div "Undo" at bounding box center [297, 542] width 46 height 19
click at [299, 452] on div "Undo" at bounding box center [297, 542] width 46 height 19
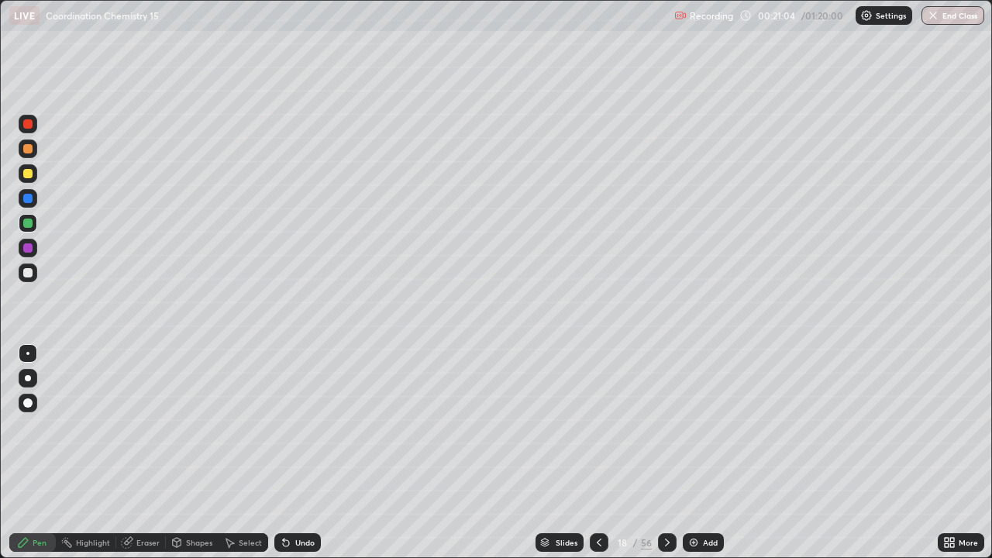
click at [300, 452] on div "Undo" at bounding box center [297, 542] width 46 height 19
click at [302, 452] on div "Undo" at bounding box center [297, 542] width 46 height 19
click at [304, 452] on div "Undo" at bounding box center [297, 542] width 46 height 19
click at [665, 452] on icon at bounding box center [667, 542] width 12 height 12
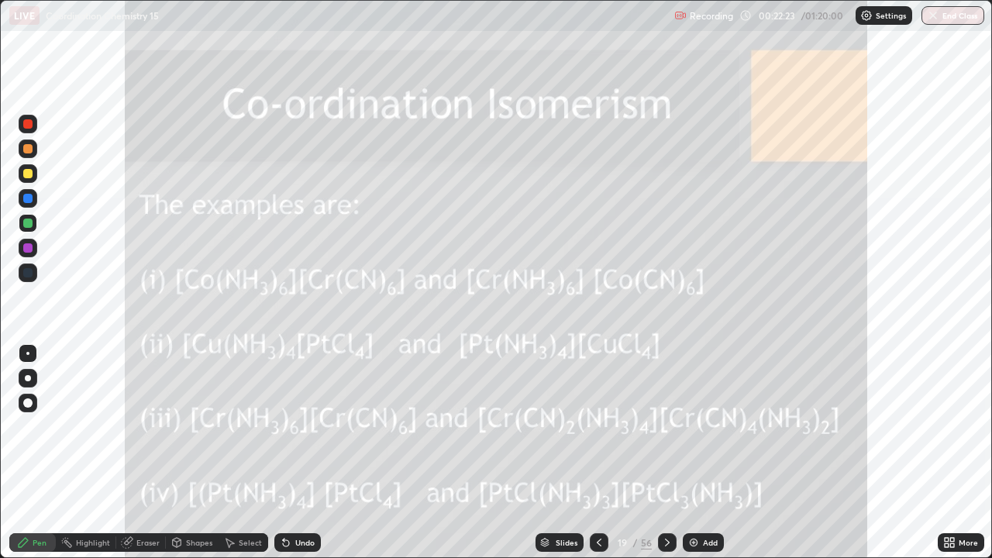
click at [593, 452] on icon at bounding box center [599, 542] width 12 height 12
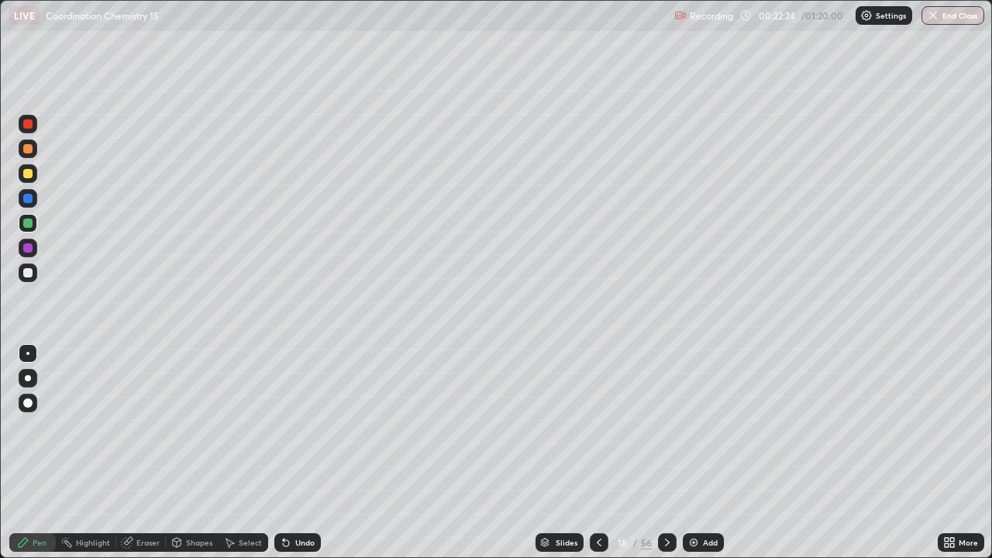
click at [593, 452] on icon at bounding box center [599, 542] width 12 height 12
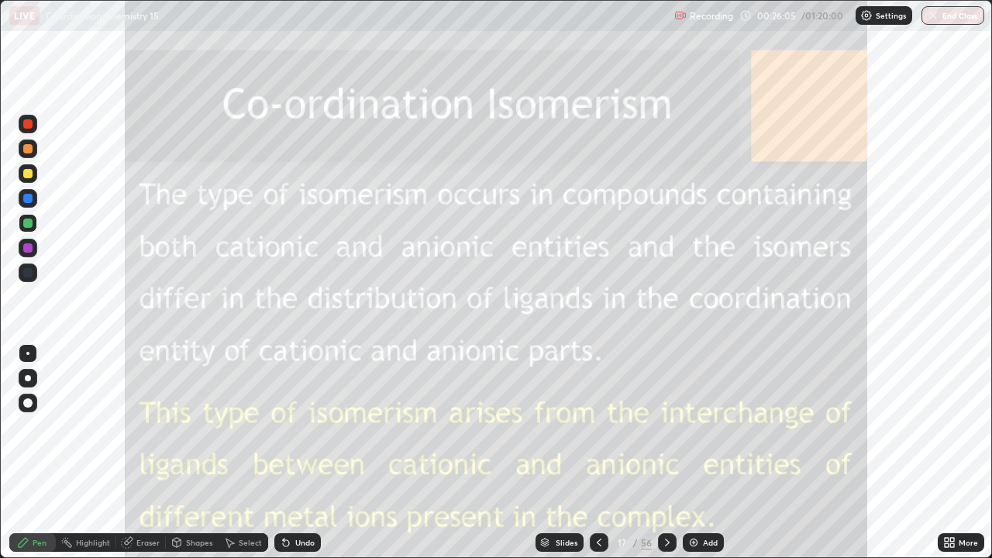
click at [597, 452] on icon at bounding box center [599, 542] width 12 height 12
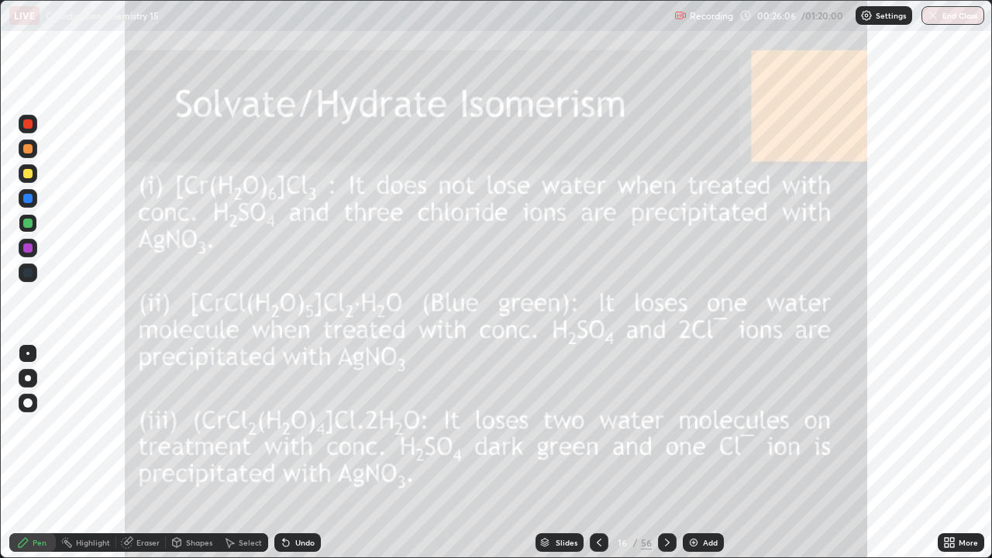
click at [669, 452] on icon at bounding box center [667, 542] width 12 height 12
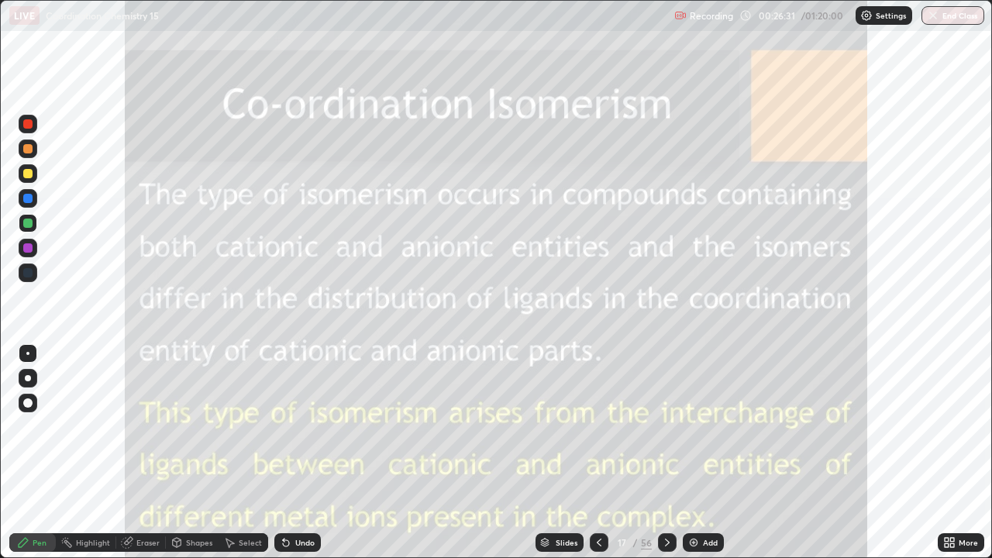
click at [665, 452] on icon at bounding box center [667, 542] width 12 height 12
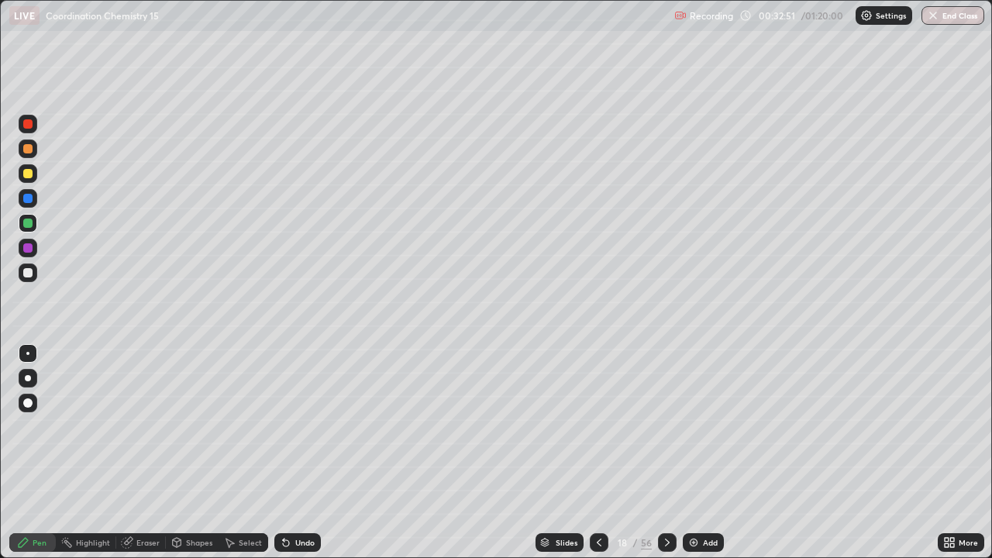
click at [687, 452] on img at bounding box center [693, 542] width 12 height 12
click at [290, 452] on icon at bounding box center [286, 542] width 12 height 12
click at [665, 452] on icon at bounding box center [666, 542] width 12 height 12
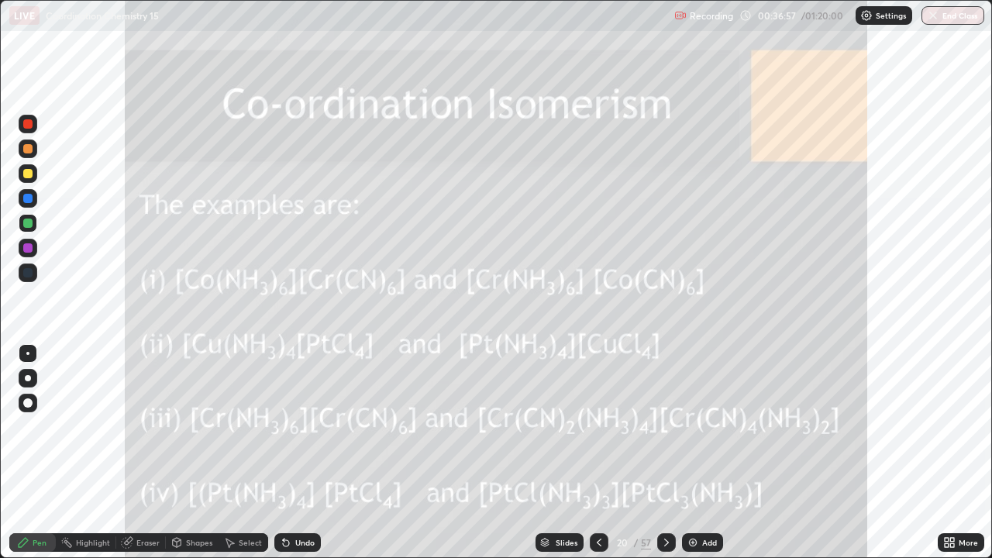
click at [665, 452] on icon at bounding box center [666, 542] width 12 height 12
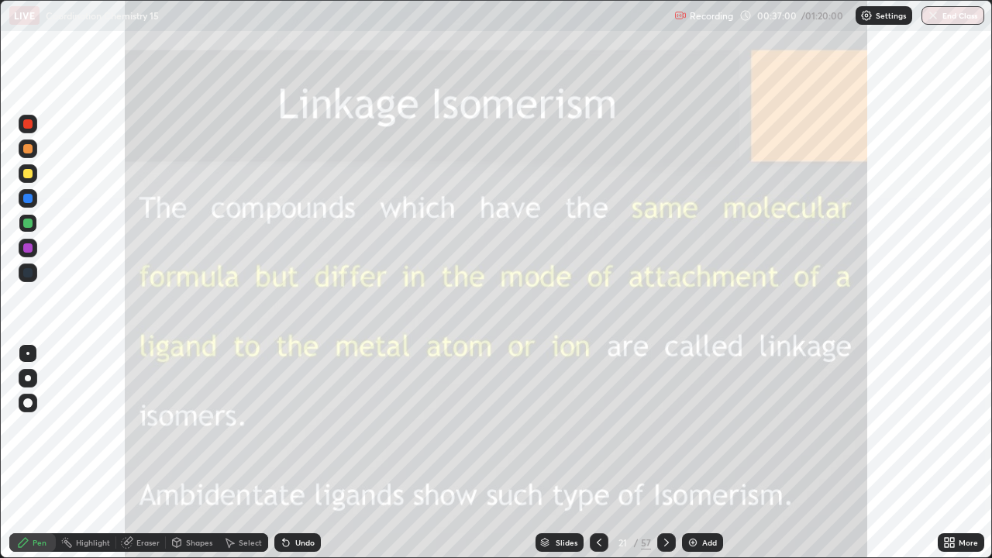
click at [665, 452] on icon at bounding box center [666, 542] width 12 height 12
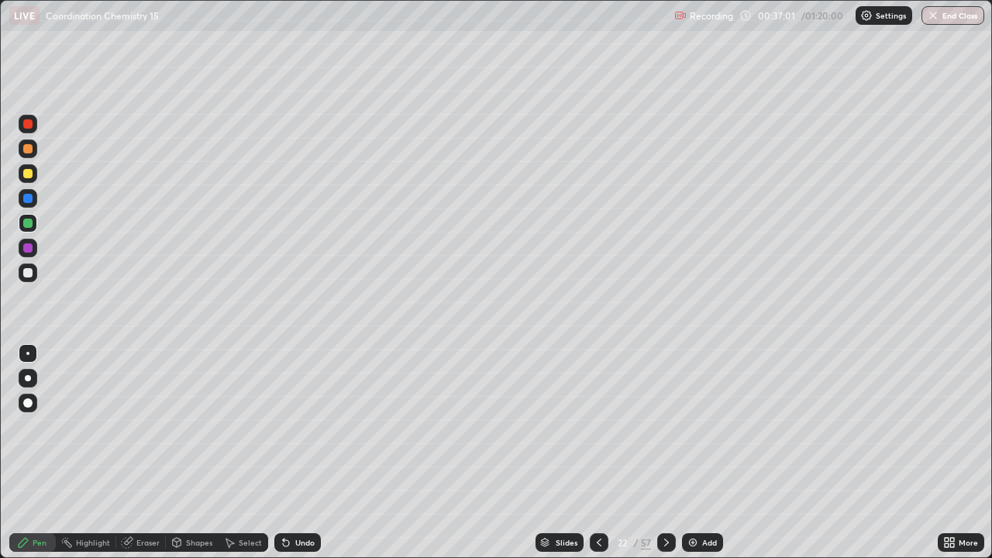
click at [661, 452] on icon at bounding box center [666, 542] width 12 height 12
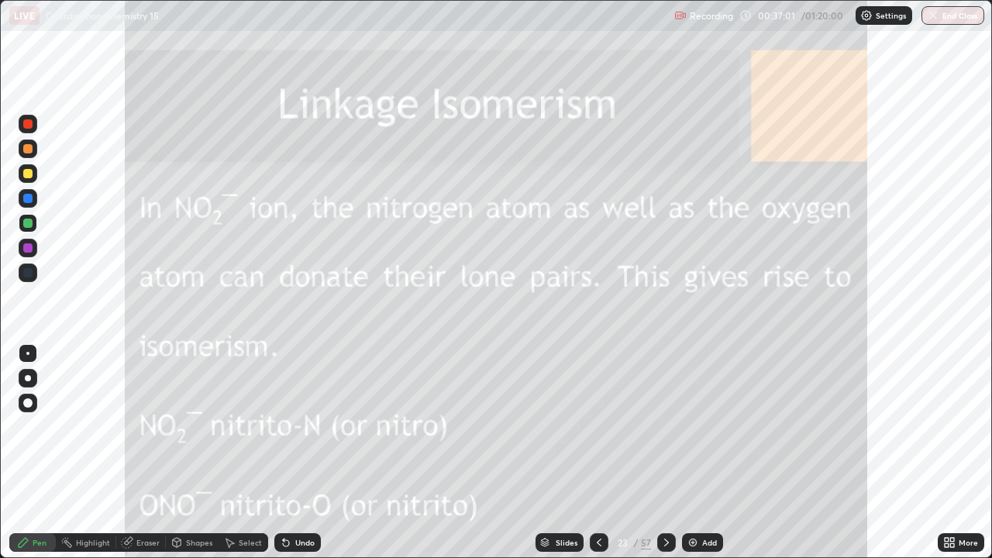
click at [666, 452] on icon at bounding box center [666, 542] width 12 height 12
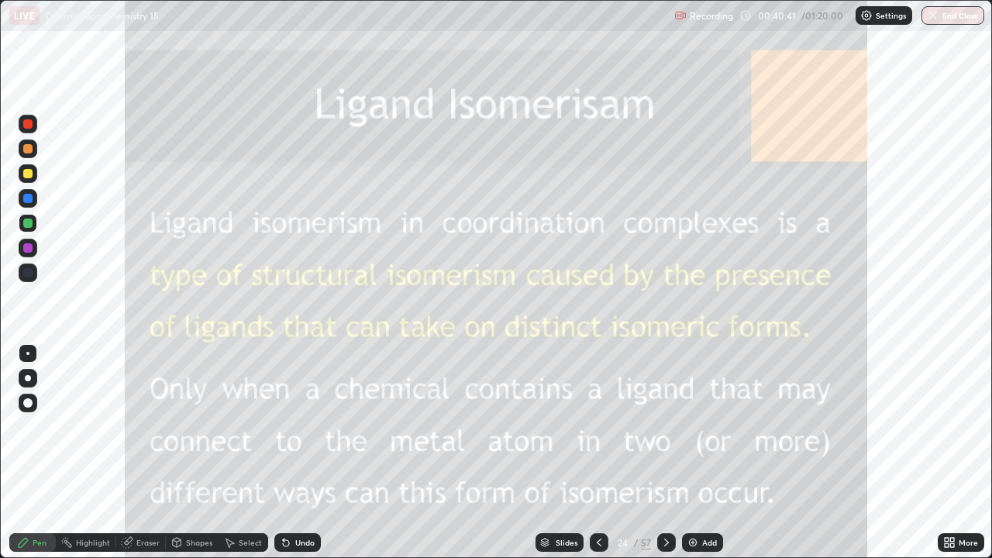
click at [597, 452] on icon at bounding box center [599, 542] width 12 height 12
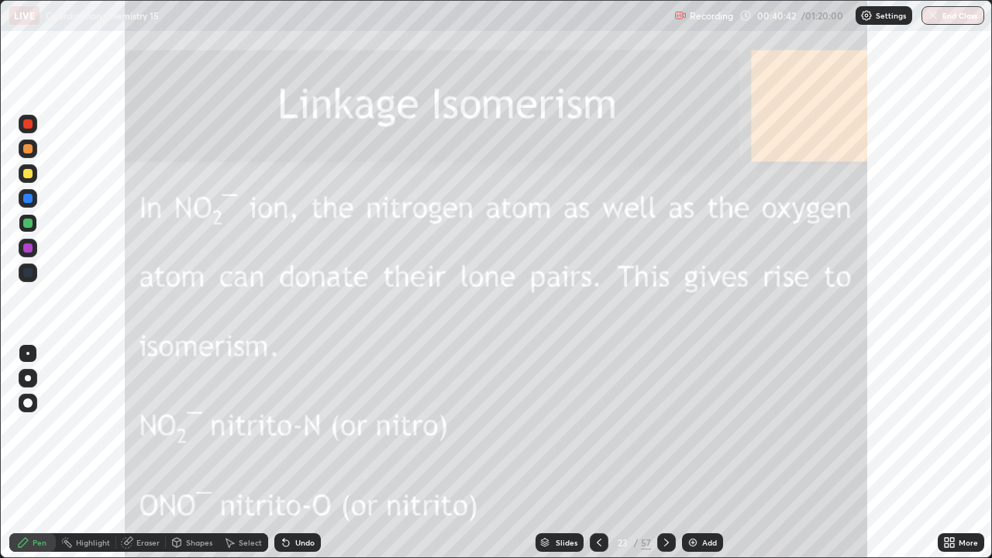
click at [600, 452] on div at bounding box center [599, 542] width 19 height 19
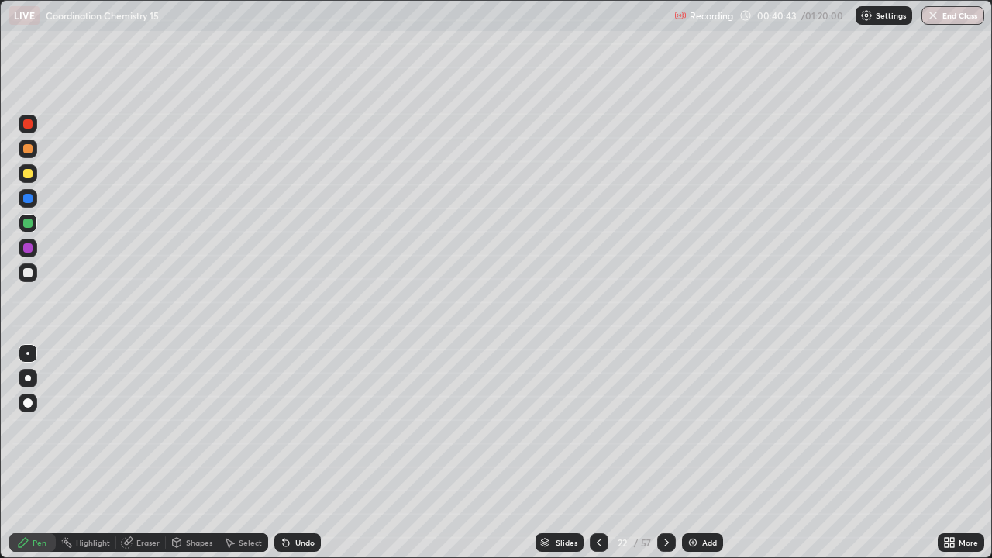
click at [659, 452] on div at bounding box center [666, 542] width 19 height 19
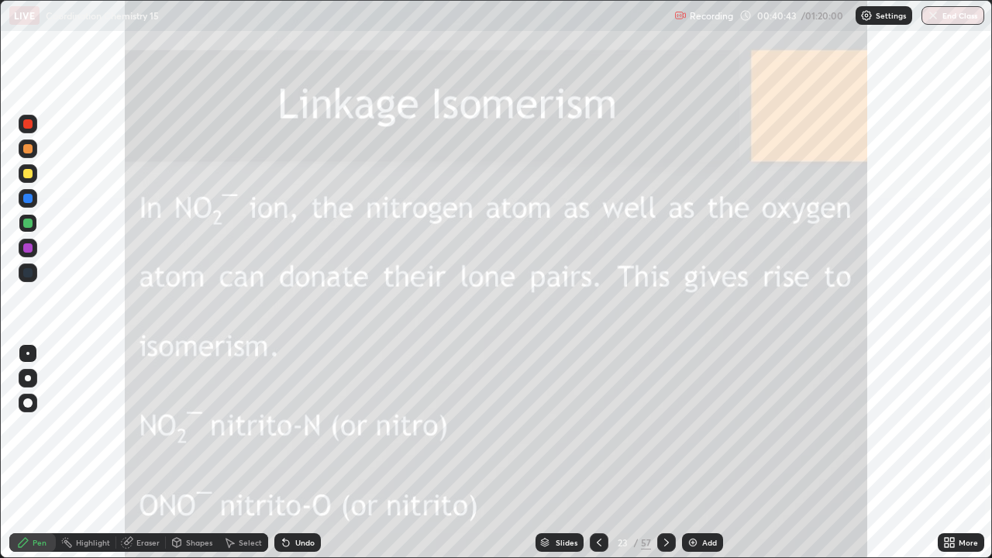
click at [663, 452] on div at bounding box center [666, 542] width 19 height 19
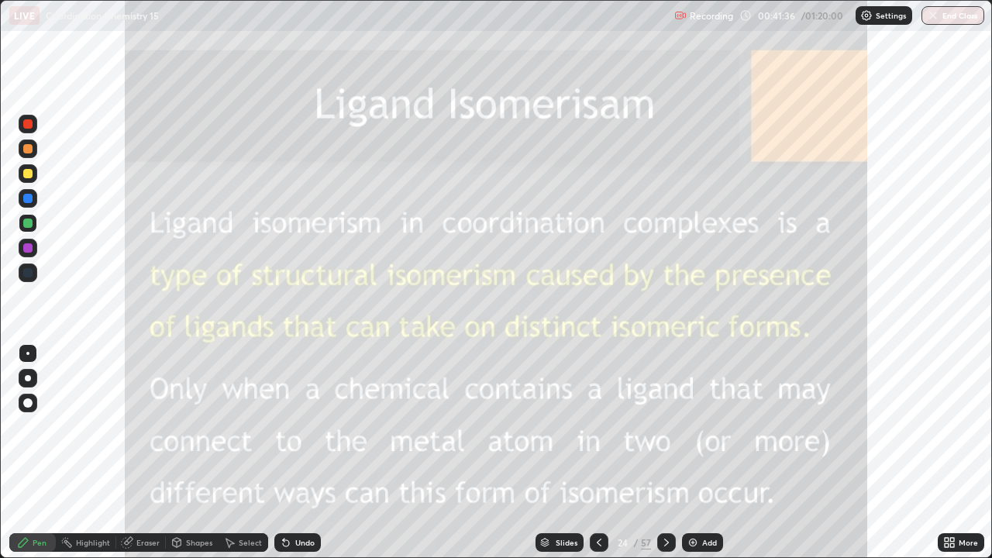
click at [542, 452] on div "Slides" at bounding box center [559, 542] width 48 height 19
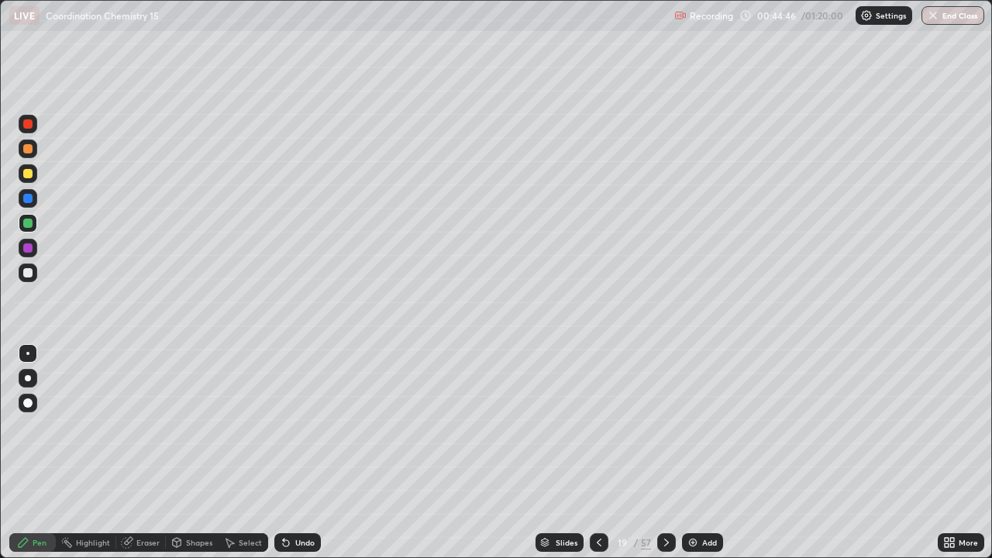
click at [660, 452] on icon at bounding box center [666, 542] width 12 height 12
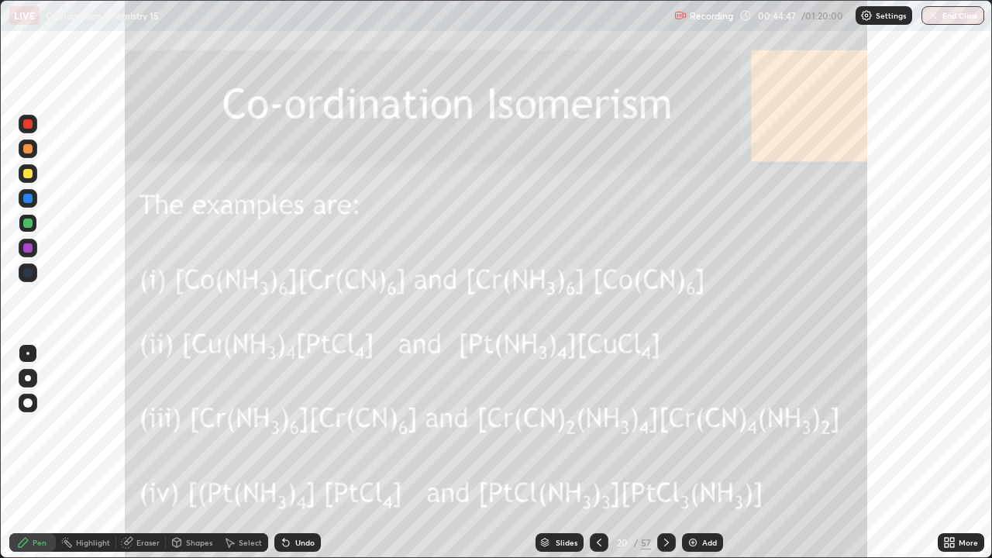
click at [660, 452] on icon at bounding box center [666, 542] width 12 height 12
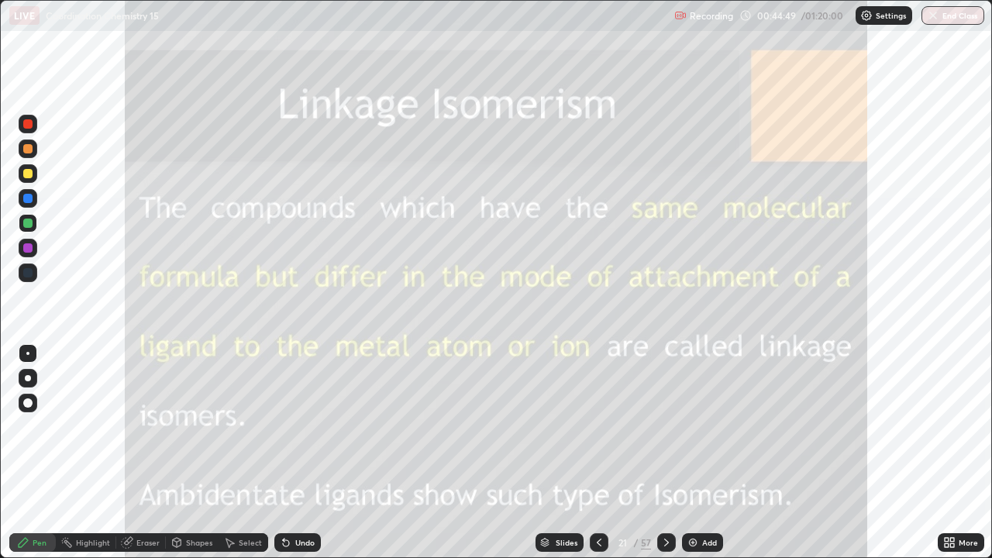
click at [566, 452] on div "Slides" at bounding box center [559, 542] width 48 height 19
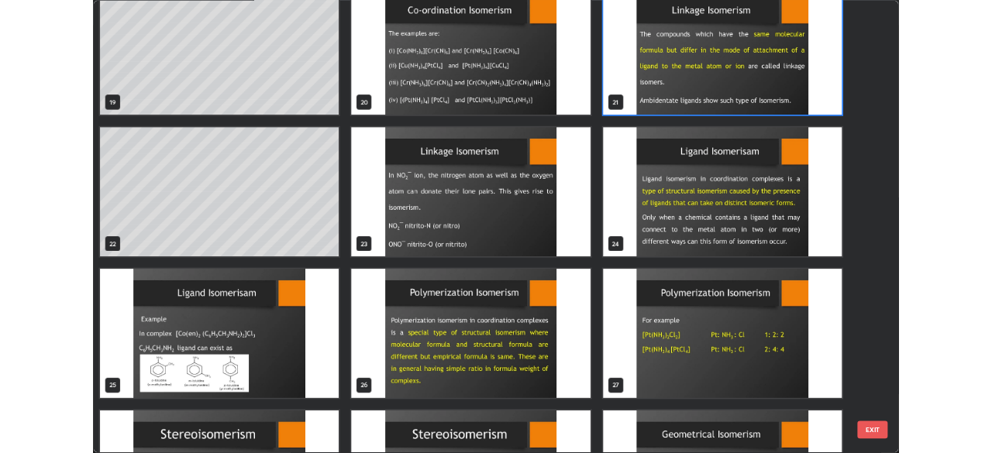
scroll to position [1071, 0]
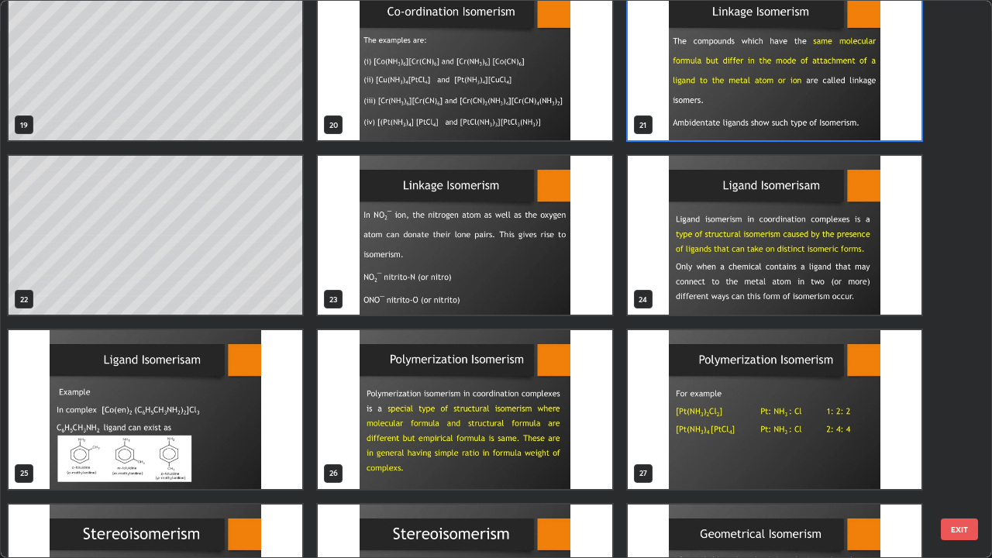
click at [390, 451] on img "grid" at bounding box center [465, 409] width 294 height 159
click at [393, 452] on img "grid" at bounding box center [465, 409] width 294 height 159
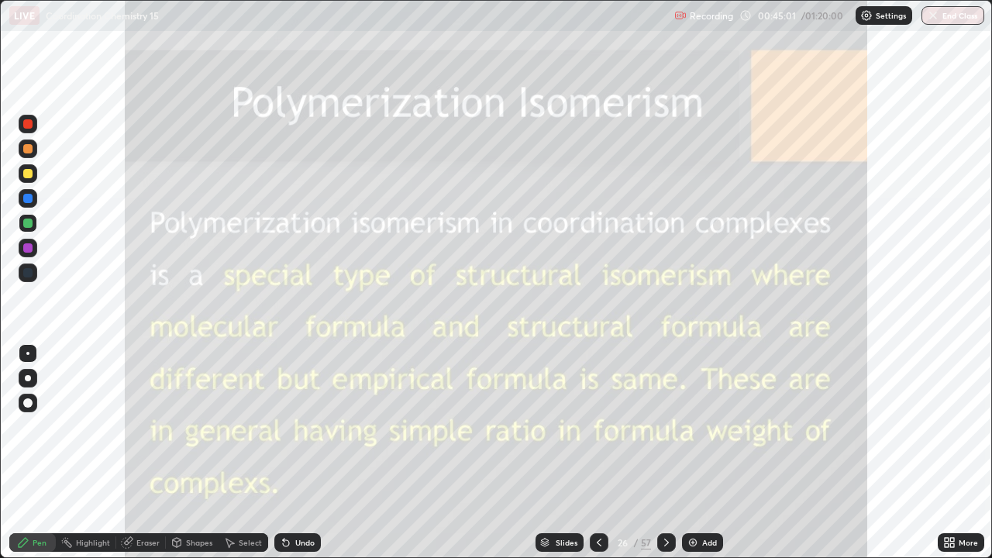
click at [26, 150] on div at bounding box center [27, 148] width 9 height 9
click at [666, 452] on icon at bounding box center [666, 542] width 5 height 8
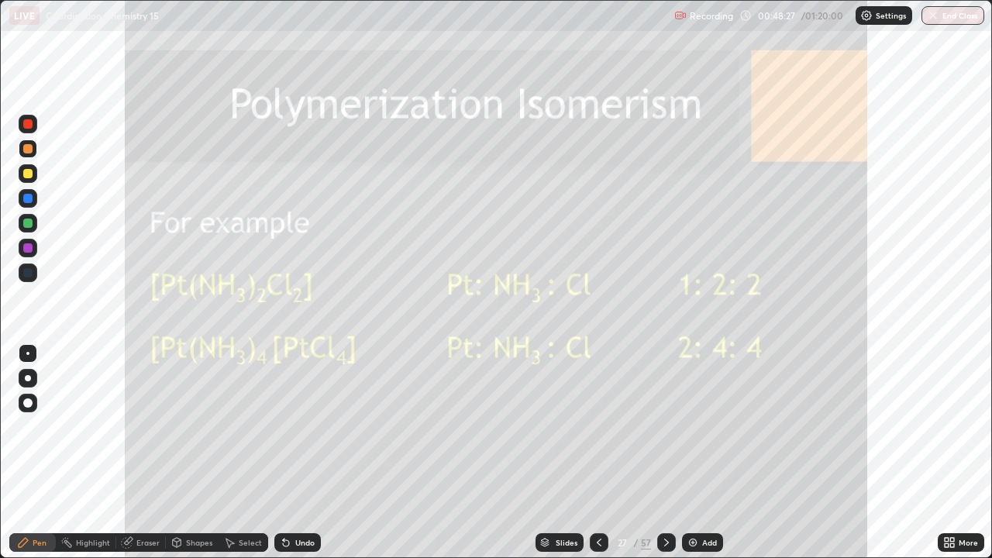
click at [604, 452] on div at bounding box center [599, 542] width 19 height 19
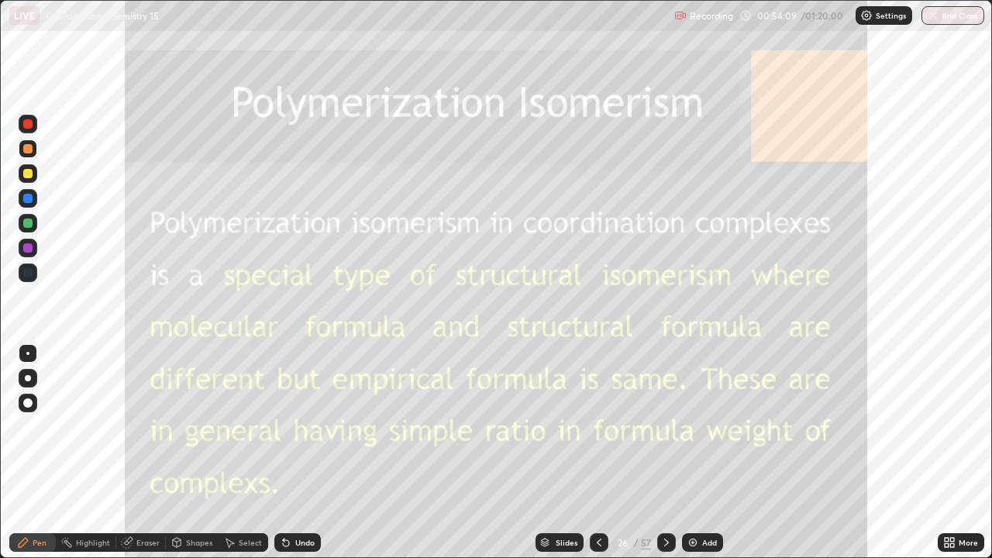
click at [660, 452] on icon at bounding box center [666, 542] width 12 height 12
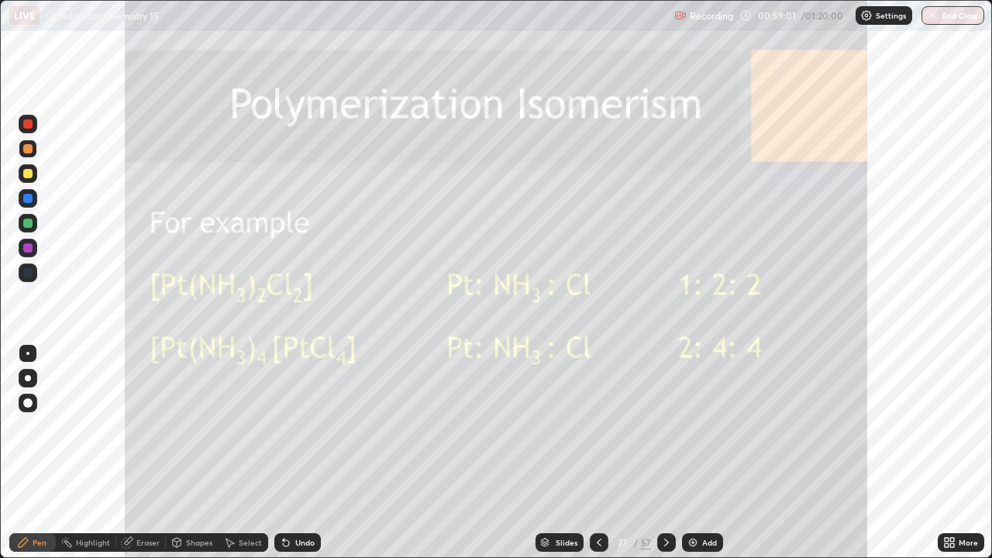
click at [669, 452] on div at bounding box center [666, 542] width 19 height 19
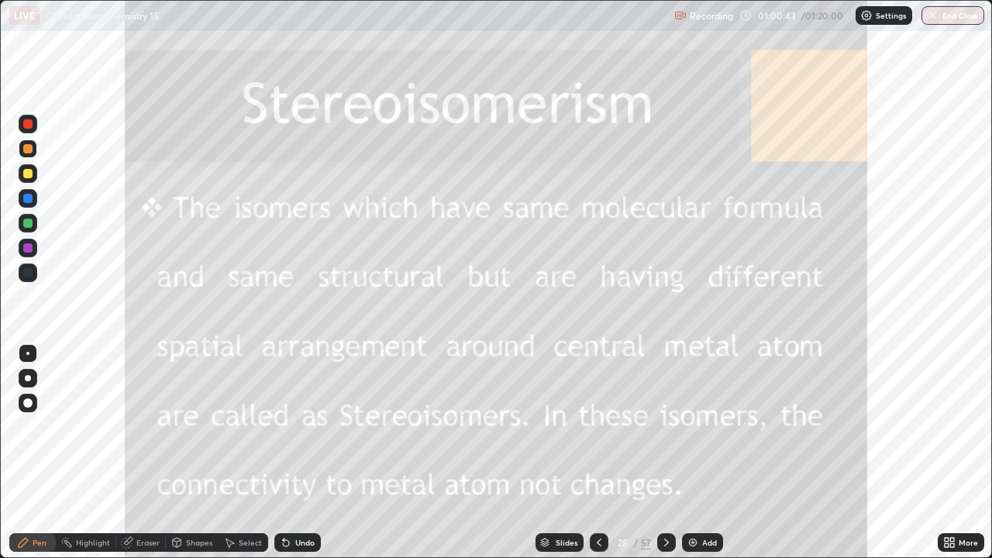
click at [665, 452] on icon at bounding box center [666, 542] width 12 height 12
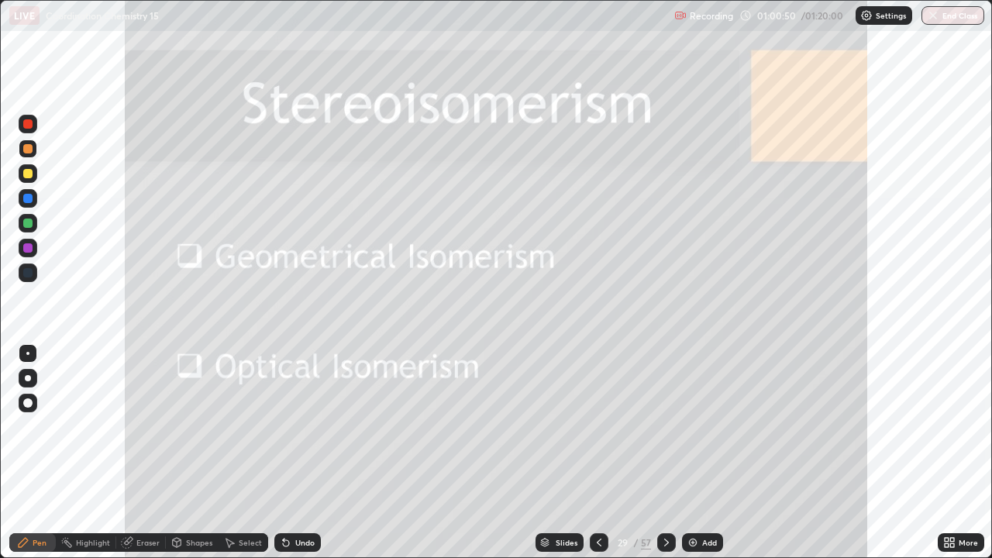
click at [595, 452] on icon at bounding box center [599, 542] width 12 height 12
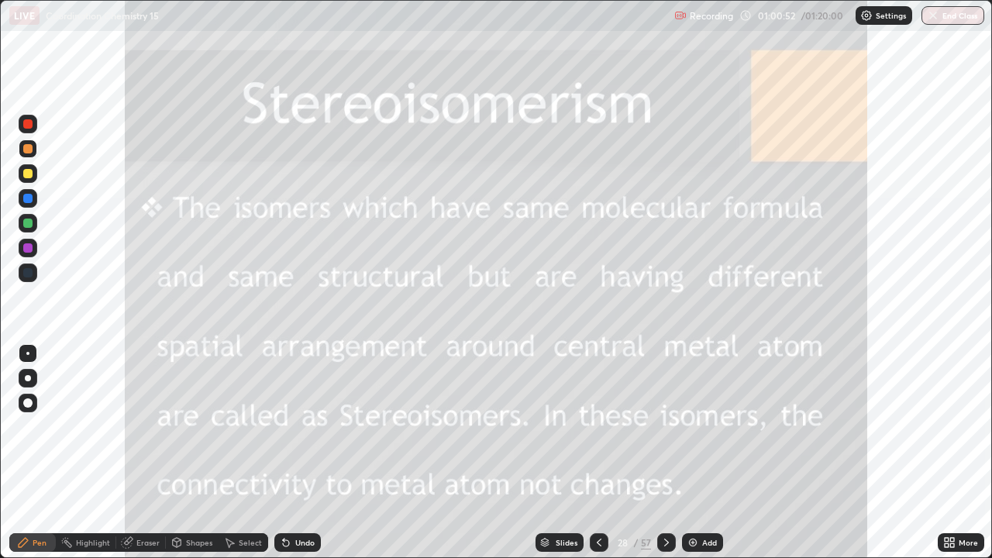
click at [665, 452] on icon at bounding box center [666, 542] width 12 height 12
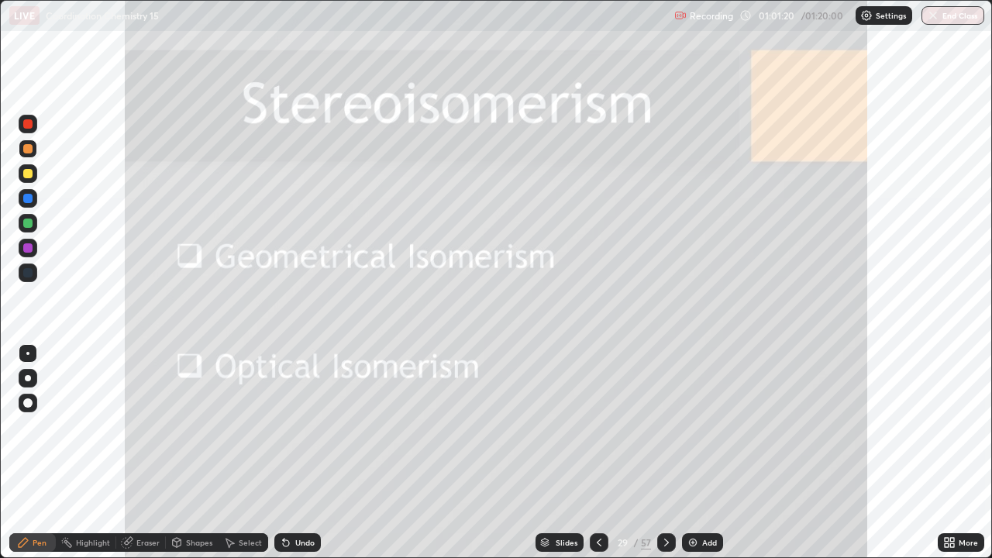
click at [597, 452] on icon at bounding box center [599, 542] width 5 height 8
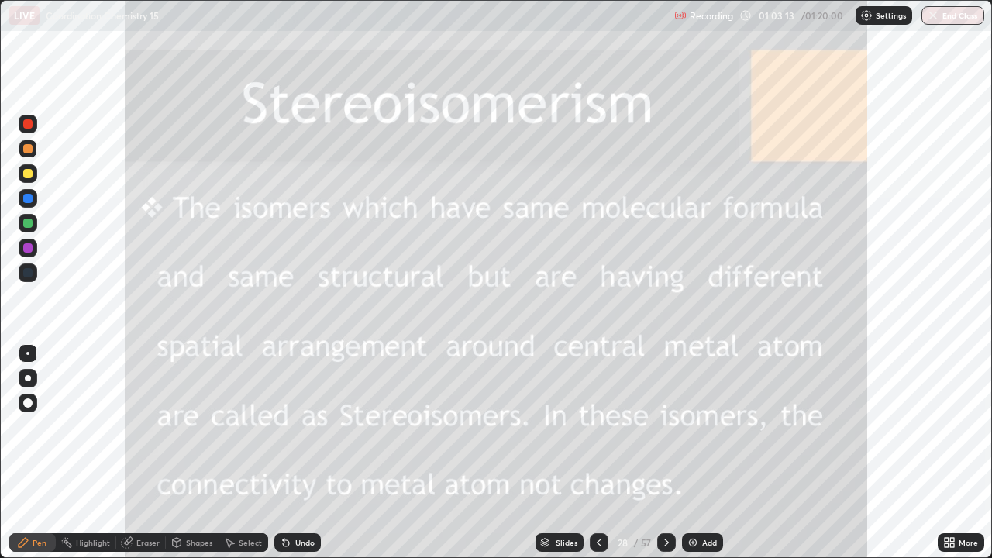
click at [664, 452] on icon at bounding box center [666, 542] width 5 height 8
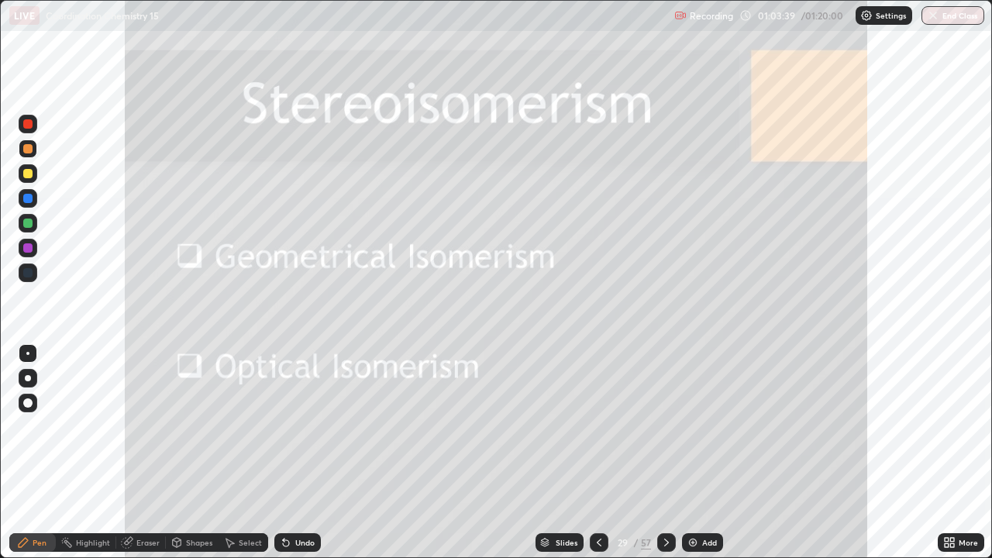
click at [597, 452] on icon at bounding box center [599, 542] width 12 height 12
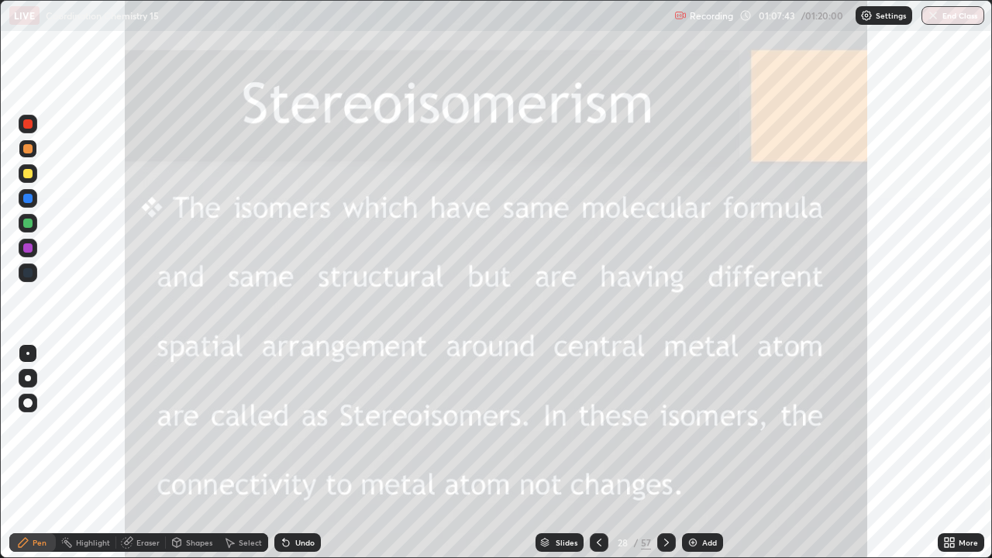
click at [666, 452] on icon at bounding box center [666, 542] width 5 height 8
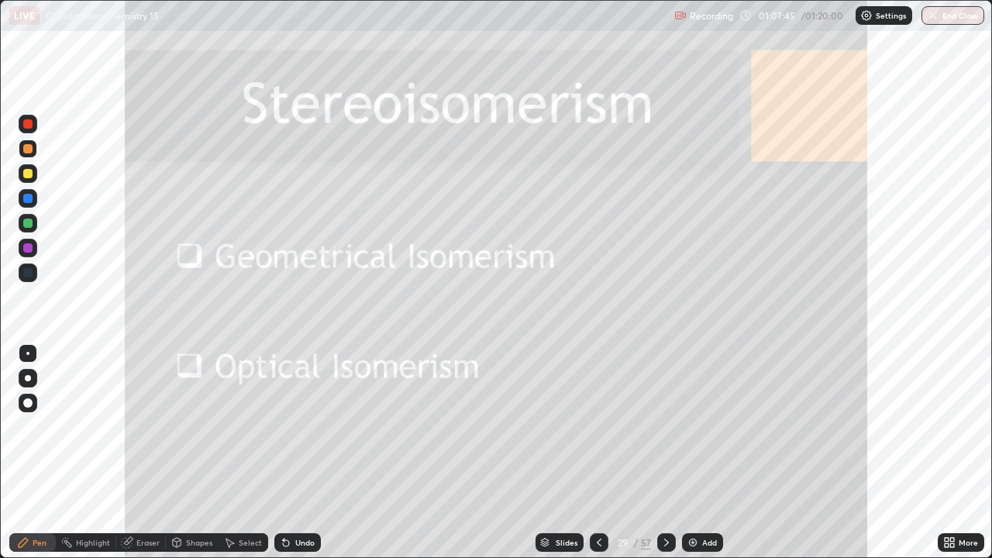
click at [660, 452] on icon at bounding box center [666, 542] width 12 height 12
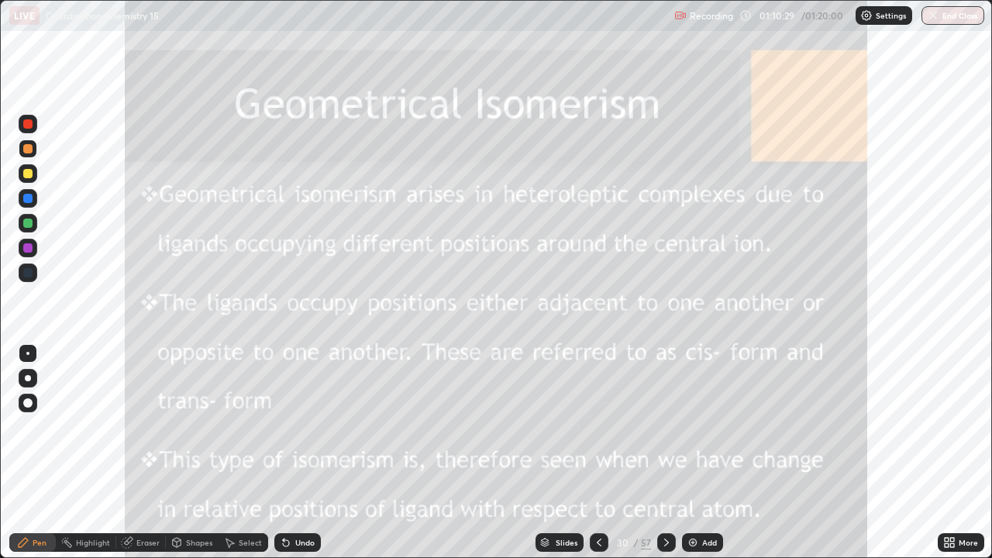
click at [690, 452] on img at bounding box center [692, 542] width 12 height 12
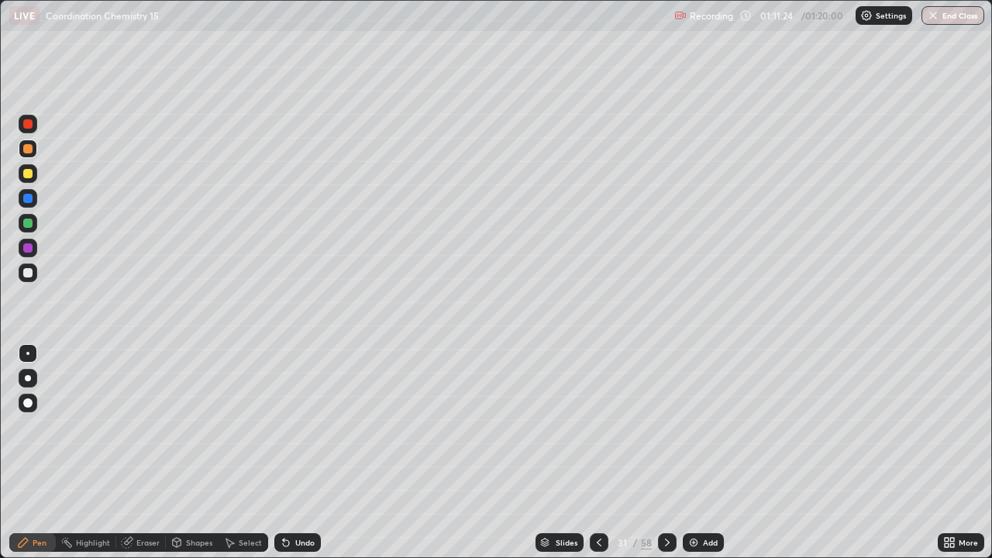
click at [665, 452] on icon at bounding box center [667, 542] width 12 height 12
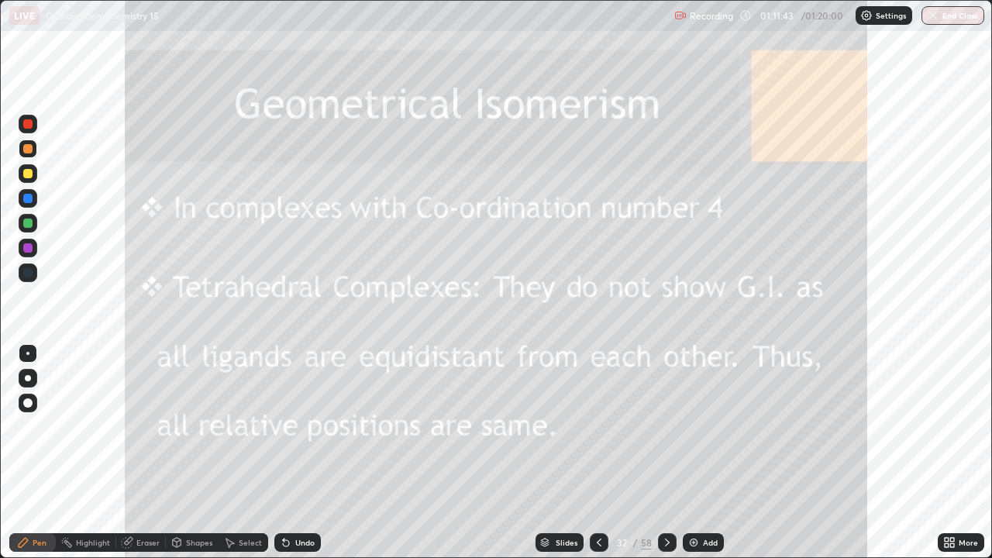
click at [665, 452] on icon at bounding box center [667, 542] width 12 height 12
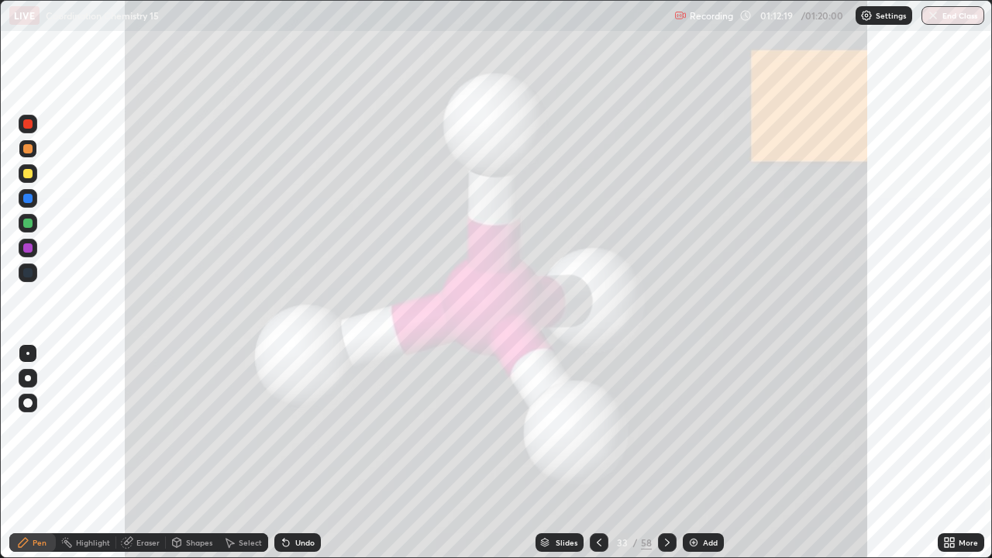
click at [665, 452] on icon at bounding box center [667, 542] width 12 height 12
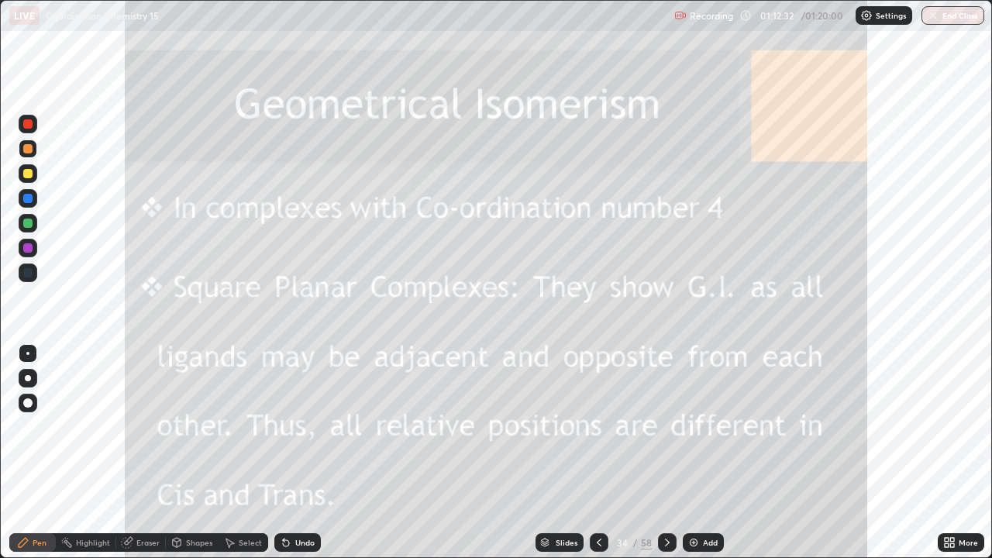
click at [665, 452] on icon at bounding box center [667, 542] width 12 height 12
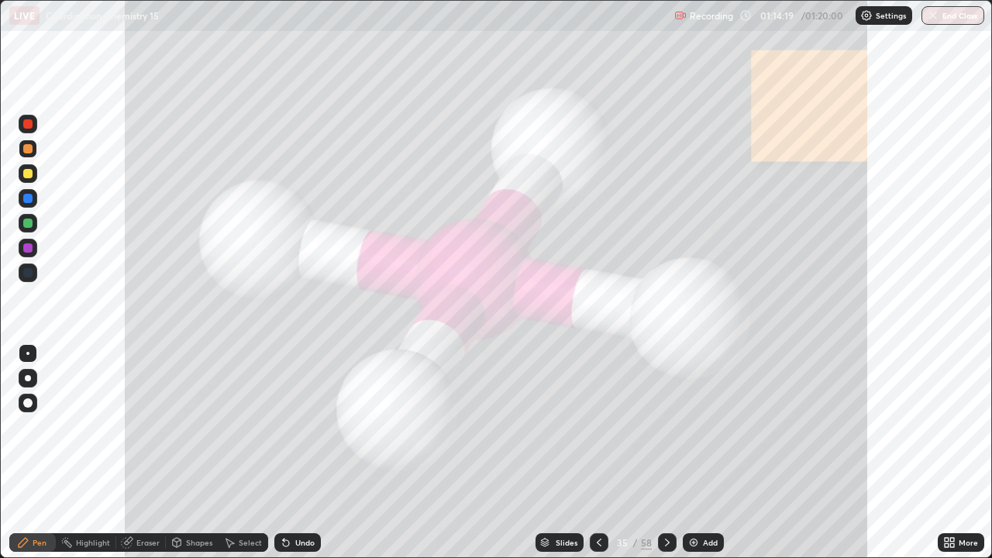
click at [590, 452] on div at bounding box center [599, 542] width 19 height 19
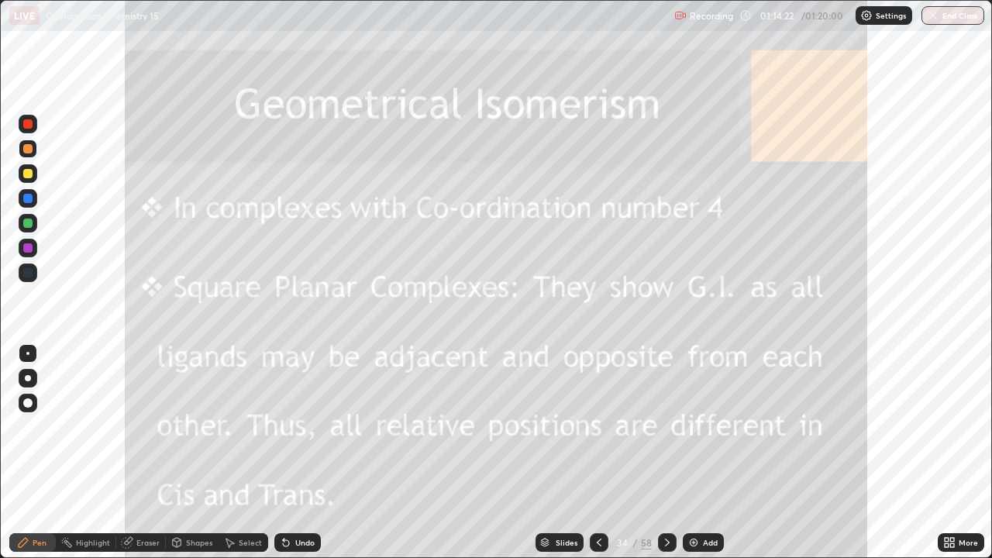
click at [593, 452] on icon at bounding box center [599, 542] width 12 height 12
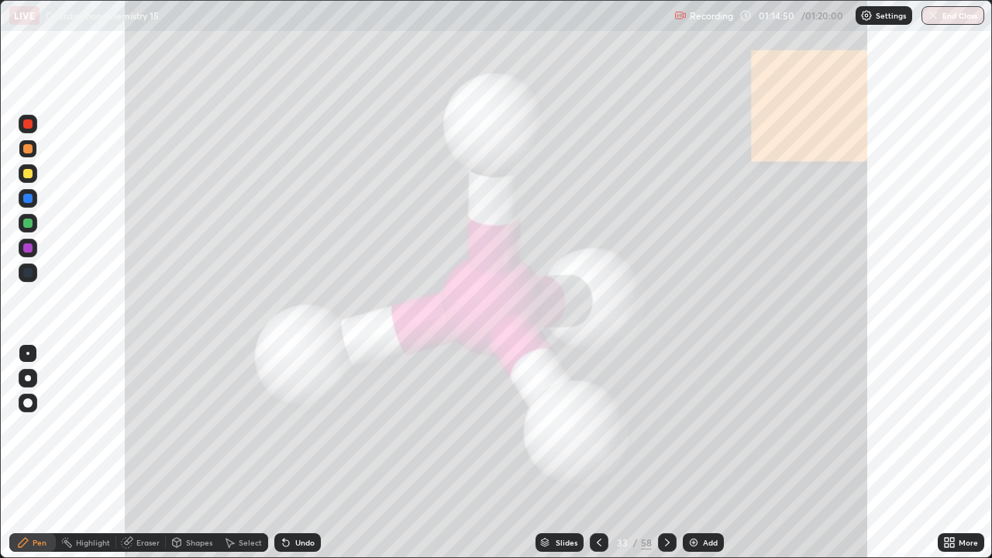
click at [659, 452] on div at bounding box center [667, 542] width 19 height 19
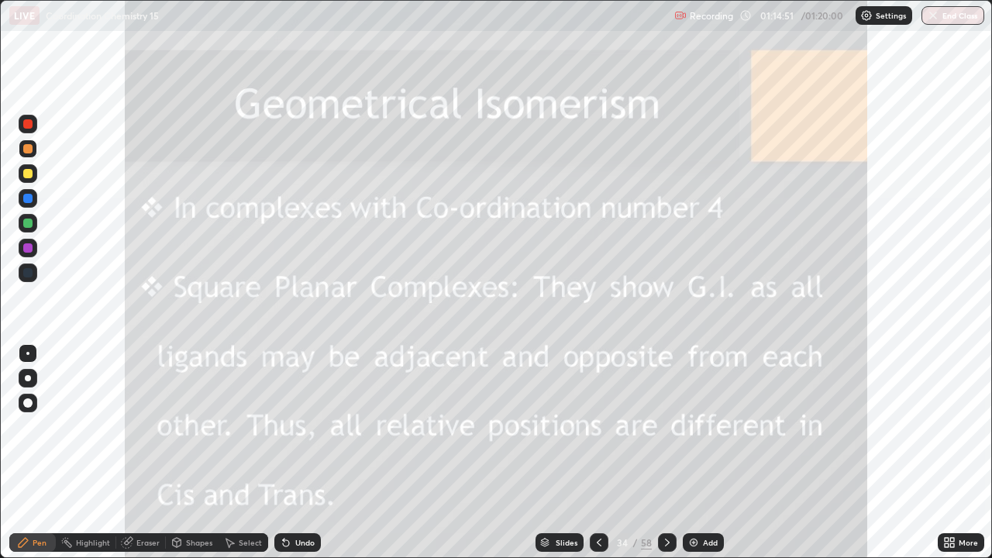
click at [665, 452] on icon at bounding box center [667, 542] width 12 height 12
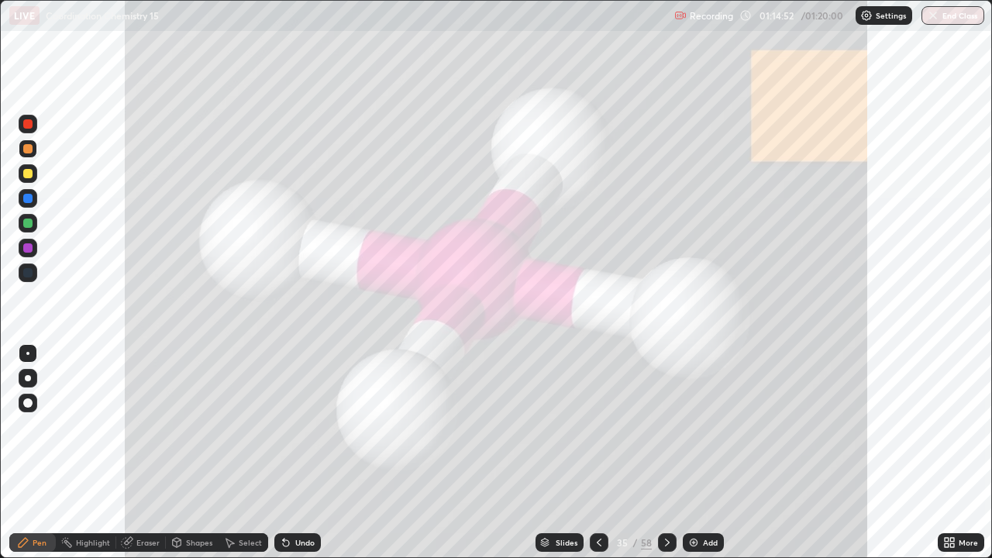
click at [658, 452] on div at bounding box center [667, 542] width 19 height 31
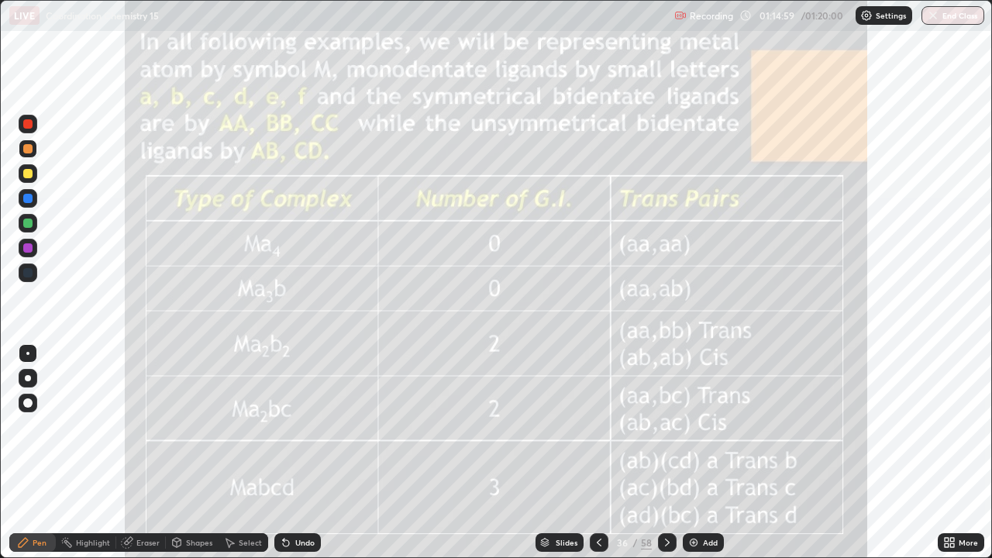
click at [597, 452] on icon at bounding box center [599, 542] width 12 height 12
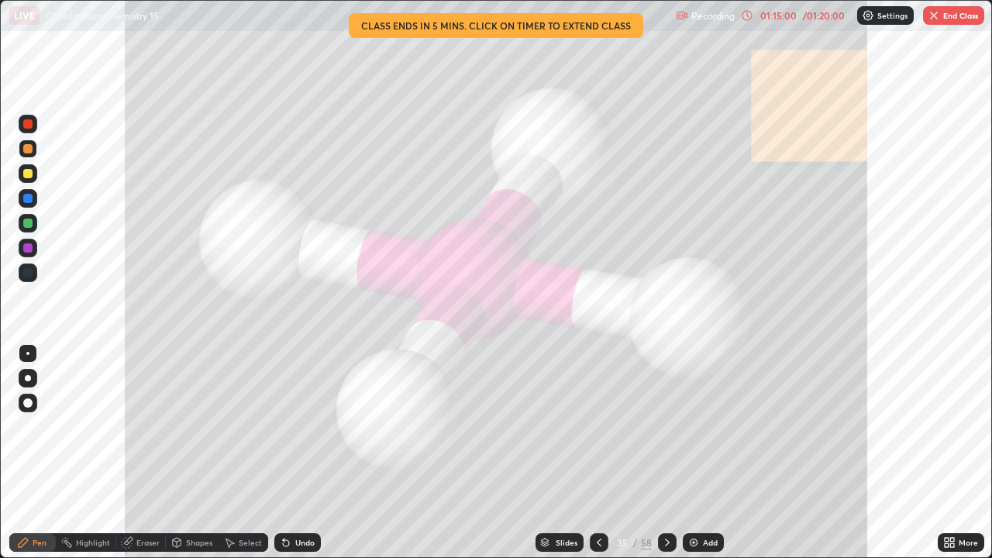
click at [595, 452] on icon at bounding box center [599, 542] width 12 height 12
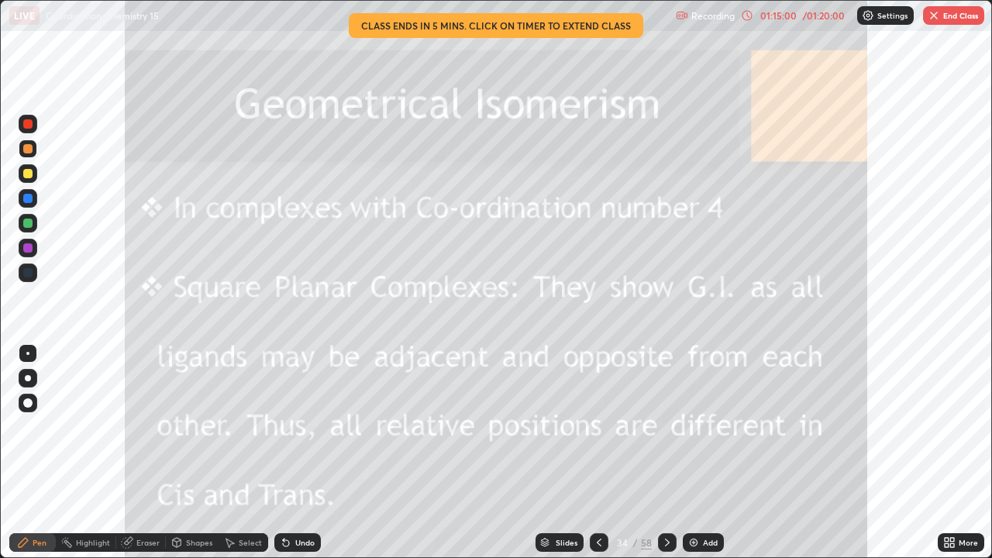
click at [590, 452] on div at bounding box center [599, 542] width 19 height 19
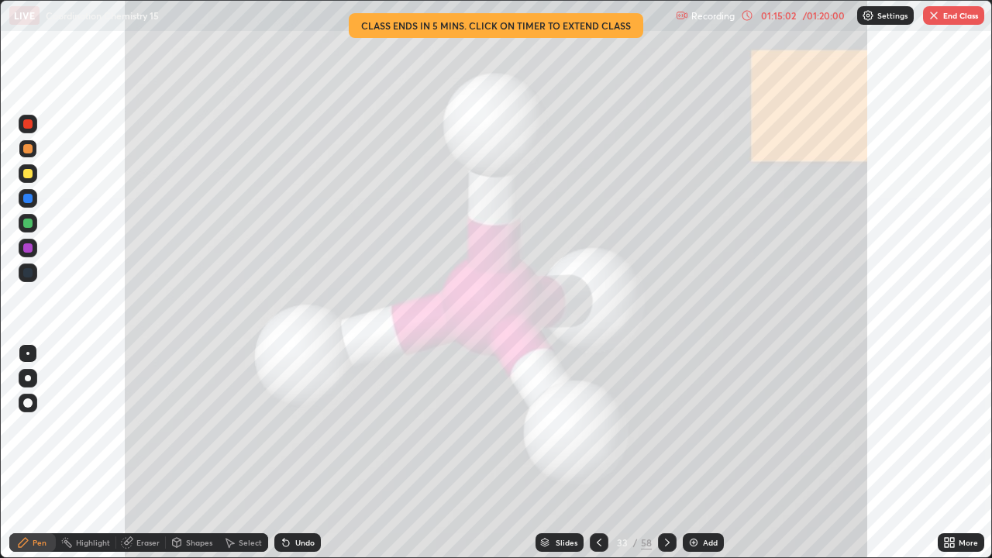
click at [597, 452] on icon at bounding box center [599, 542] width 12 height 12
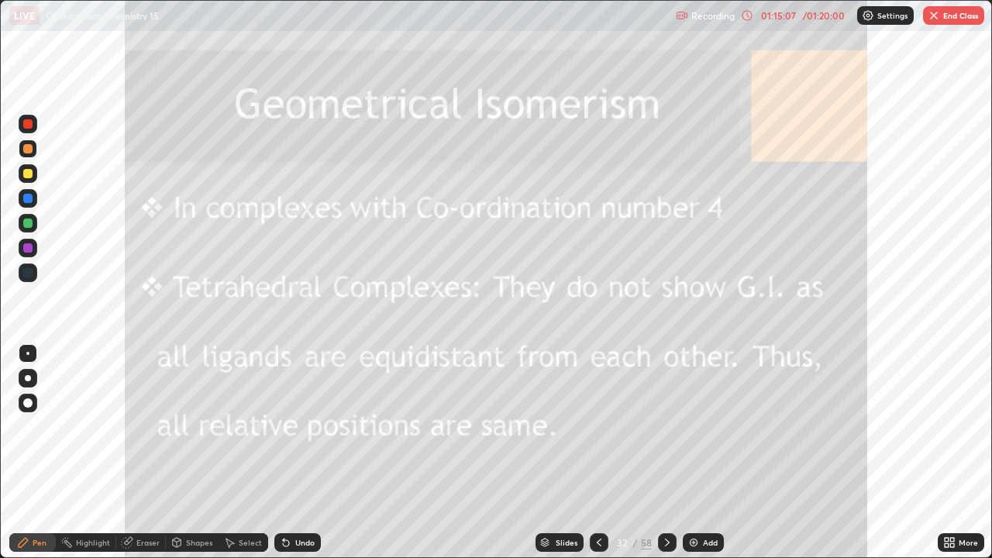
click at [593, 452] on icon at bounding box center [599, 542] width 12 height 12
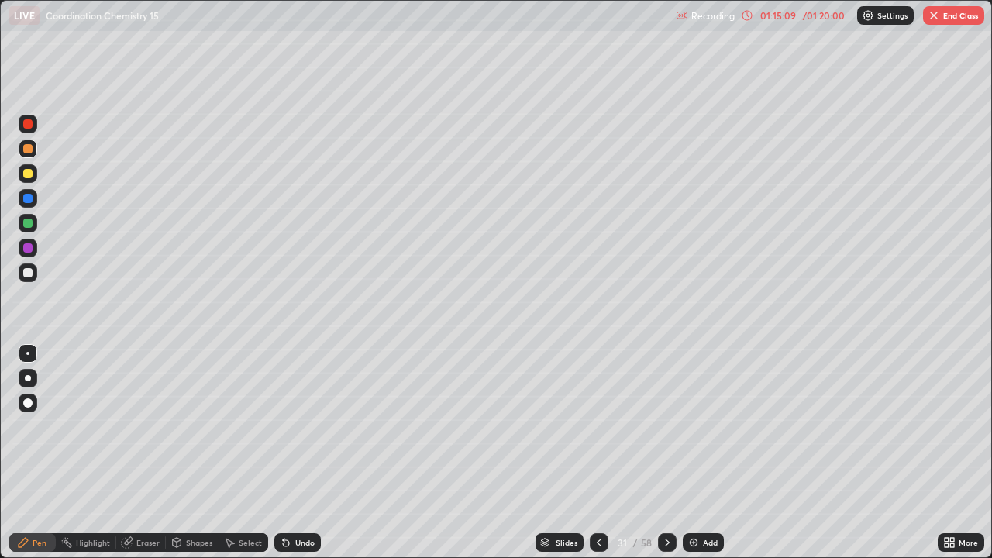
click at [590, 452] on div at bounding box center [599, 542] width 19 height 19
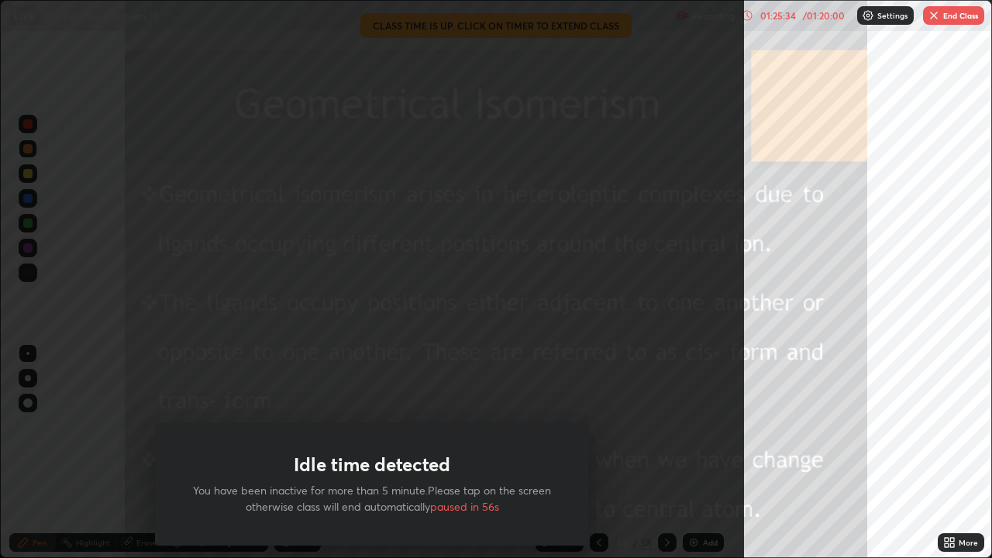
click at [958, 13] on button "End Class" at bounding box center [953, 15] width 61 height 19
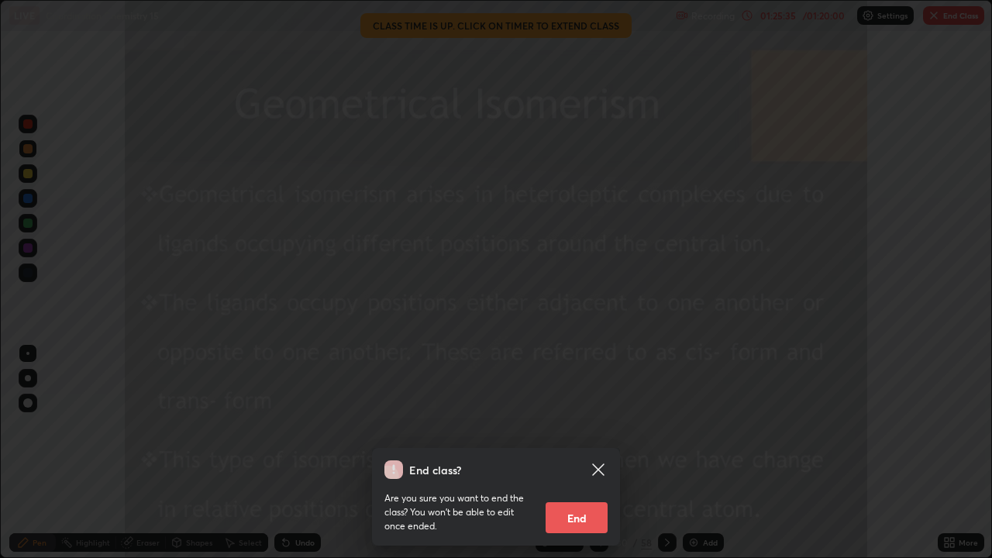
click at [586, 452] on button "End" at bounding box center [576, 517] width 62 height 31
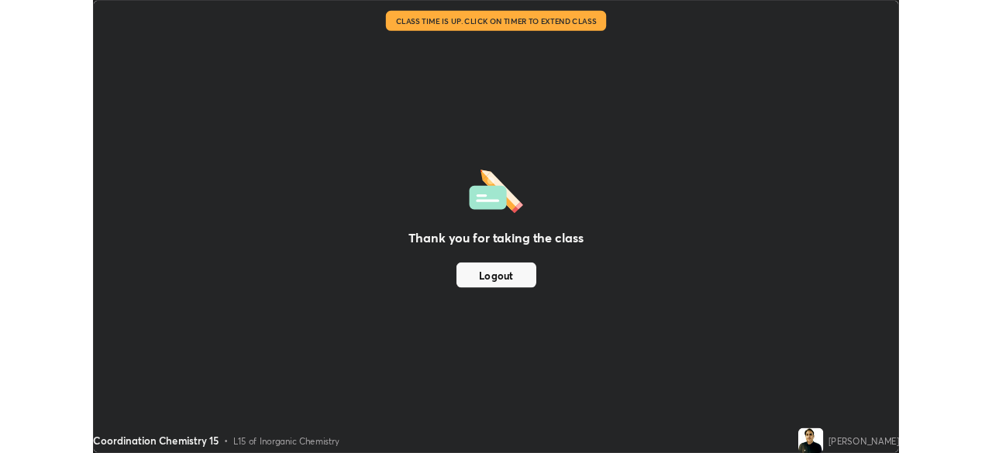
scroll to position [77022, 76483]
